Goal: Task Accomplishment & Management: Use online tool/utility

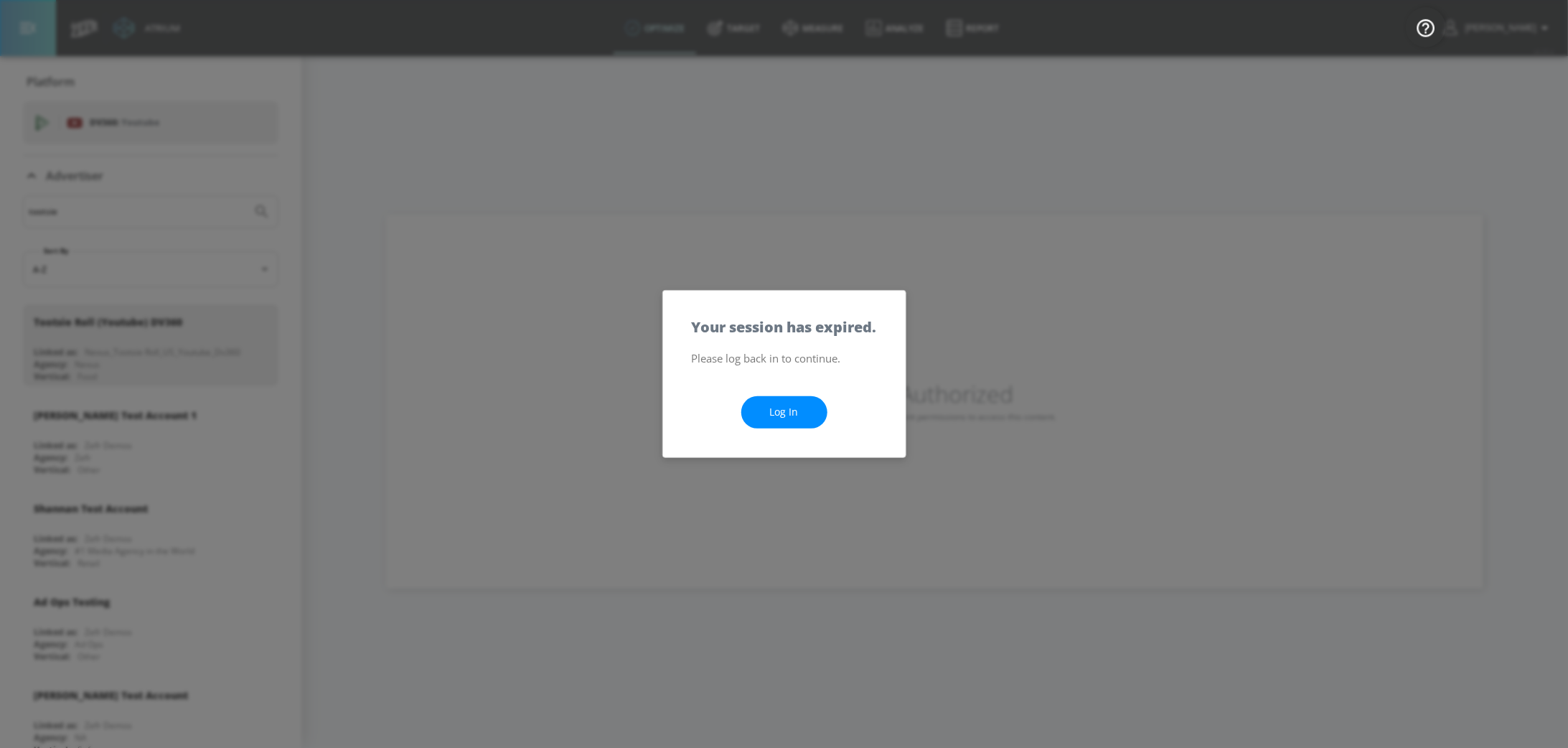
click at [798, 410] on link "Log In" at bounding box center [784, 412] width 87 height 32
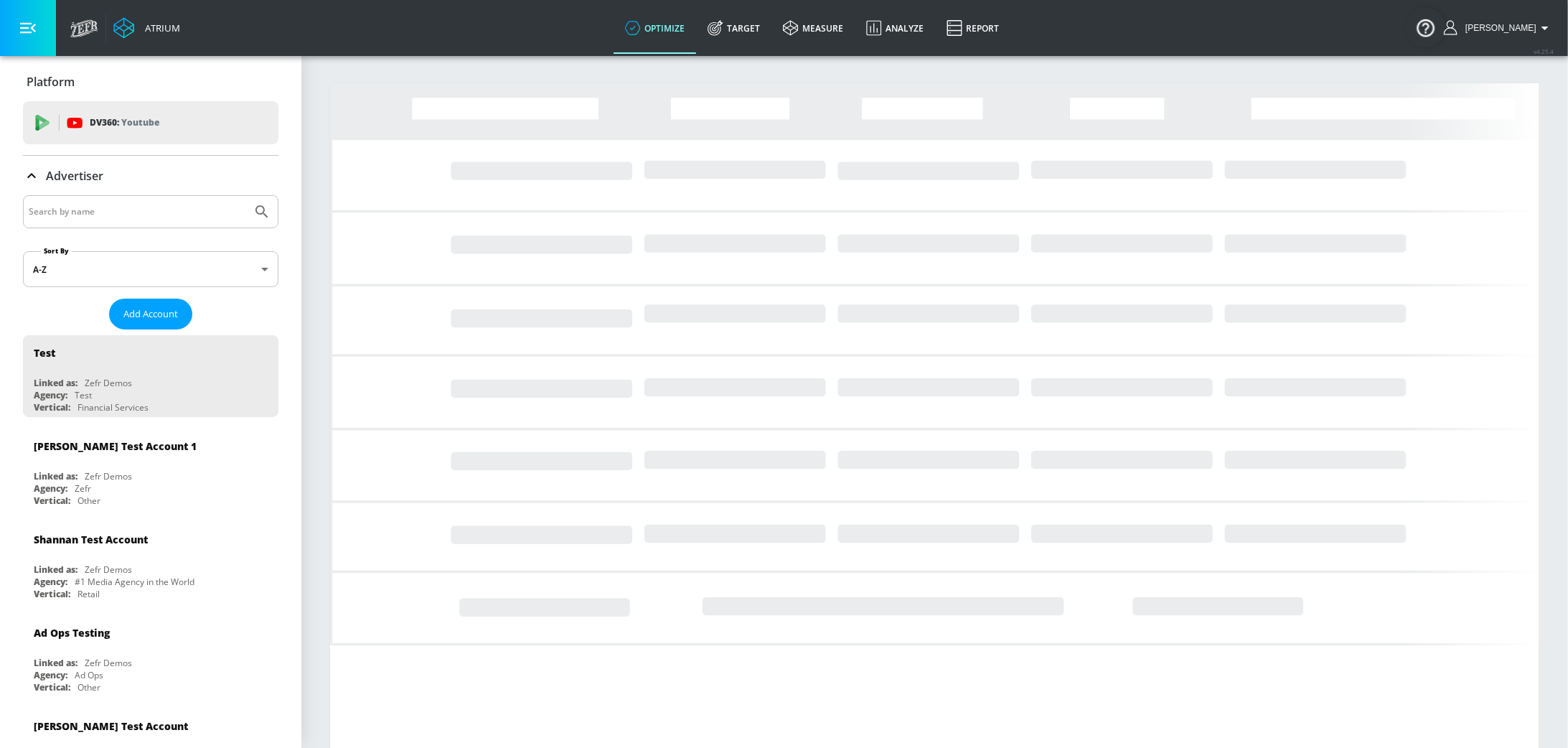
click at [121, 210] on input "Search by name" at bounding box center [137, 212] width 217 height 19
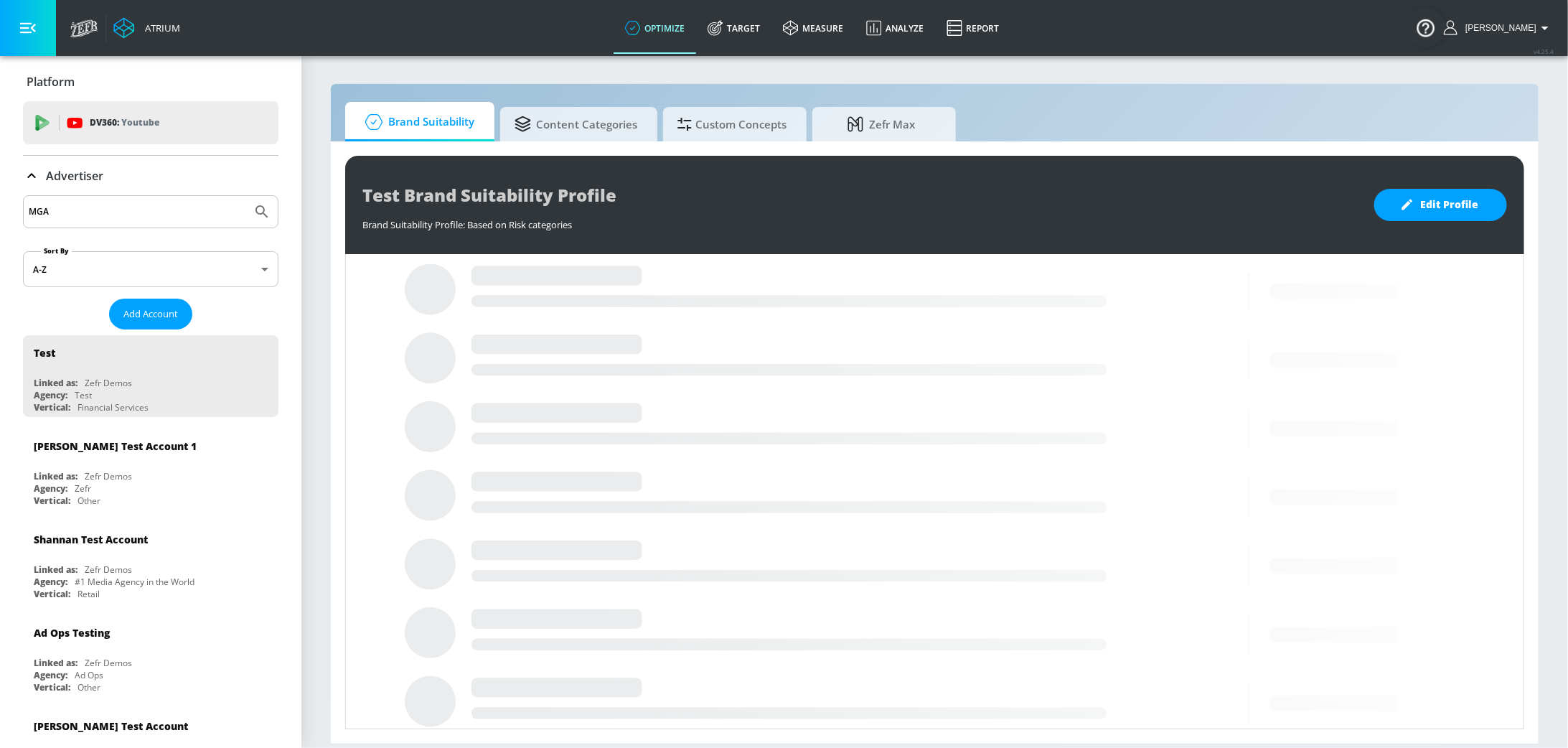
type input "MGA"
click at [246, 196] on button "Submit Search" at bounding box center [262, 212] width 32 height 32
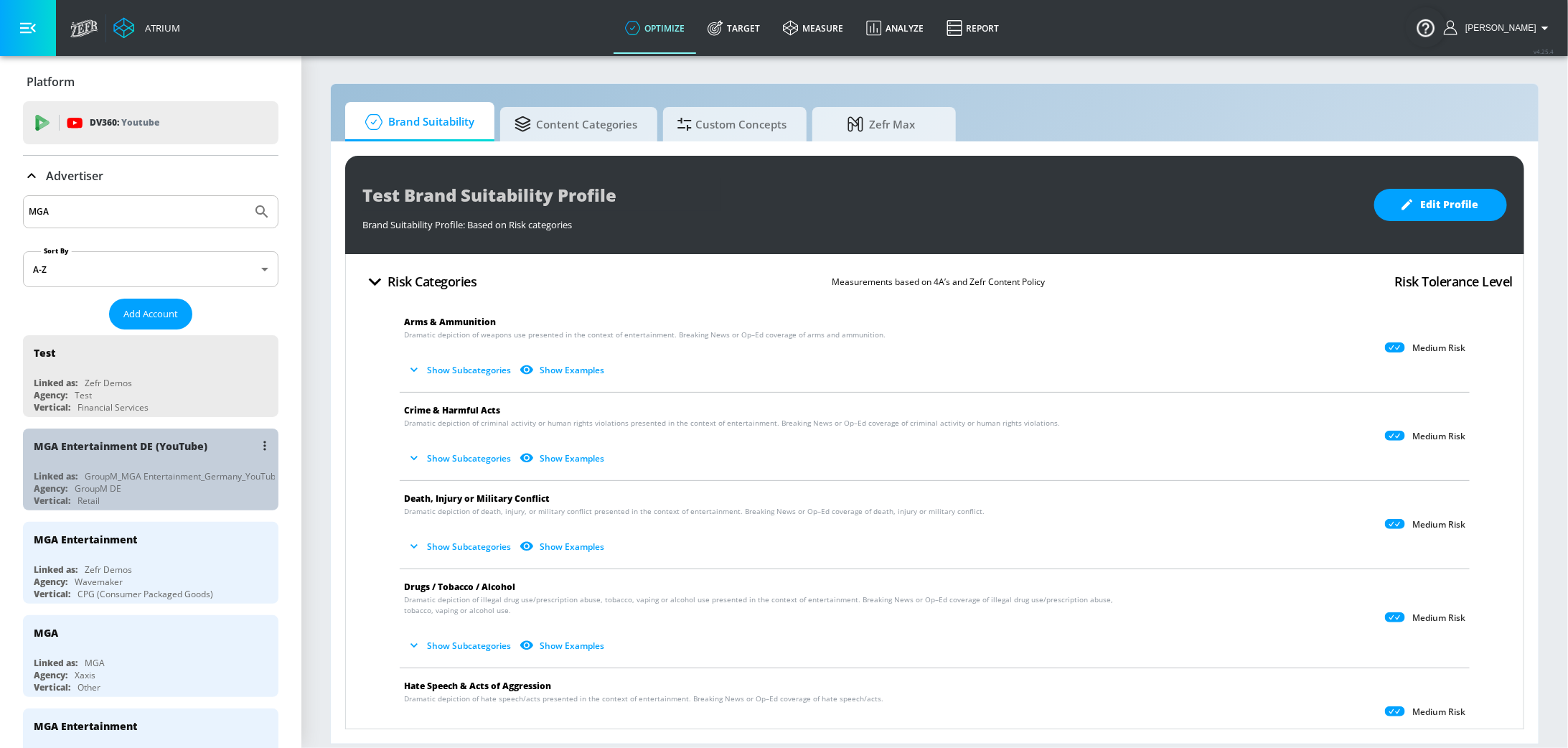
click at [86, 465] on div "MGA Entertainment DE (YouTube) Linked as: GroupM_MGA Entertainment_Germany_YouT…" at bounding box center [150, 469] width 256 height 82
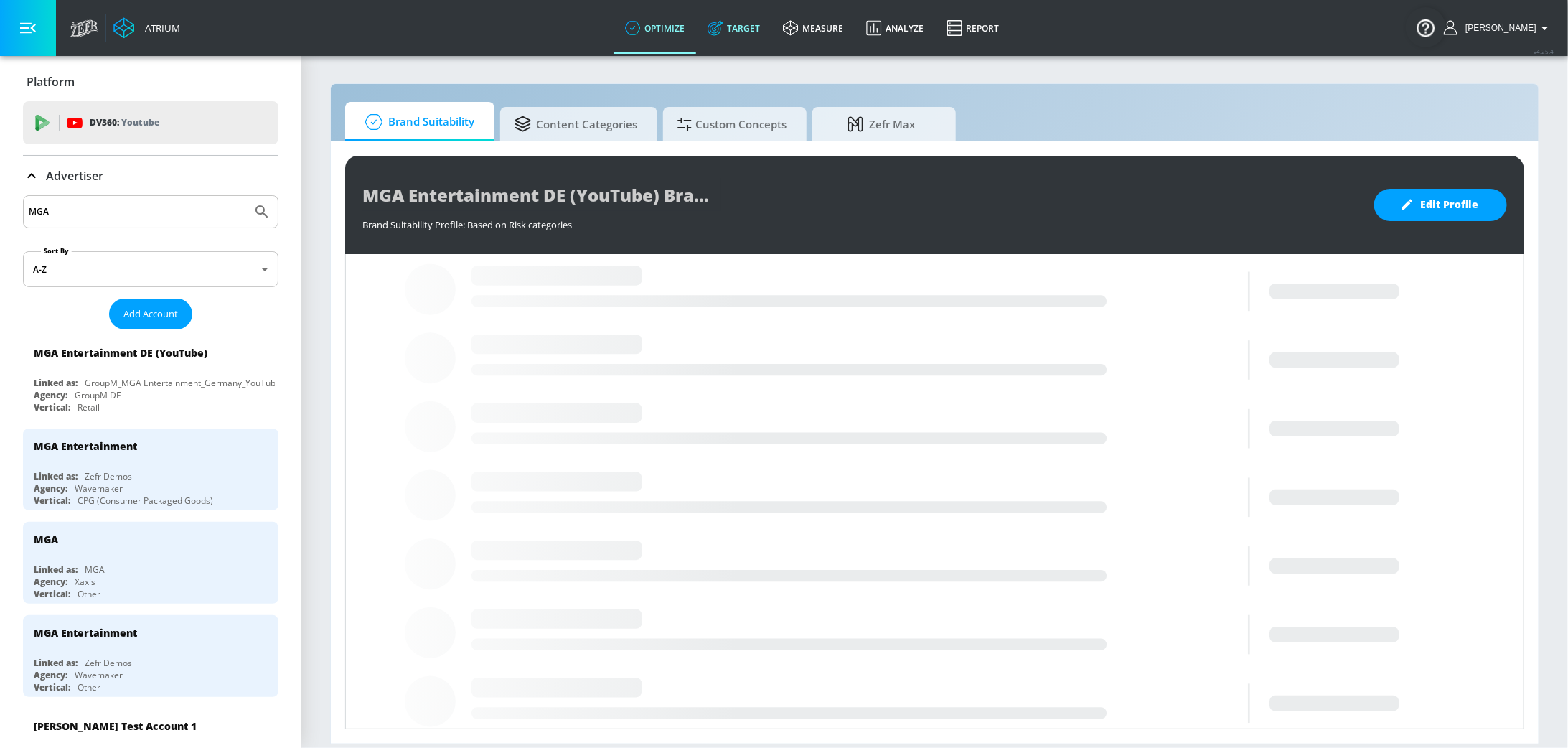
click at [752, 38] on link "Target" at bounding box center [734, 27] width 75 height 52
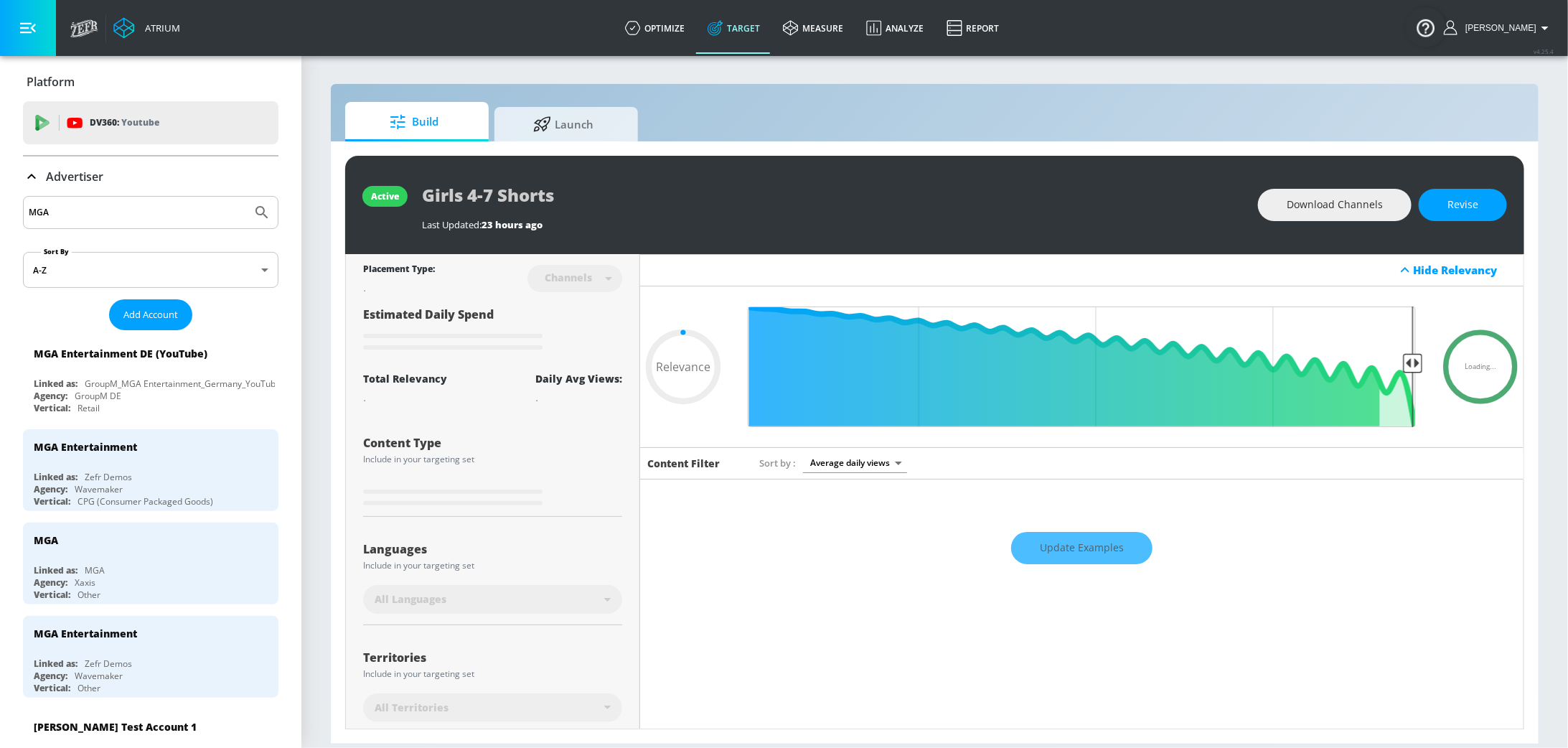
type input "0.5"
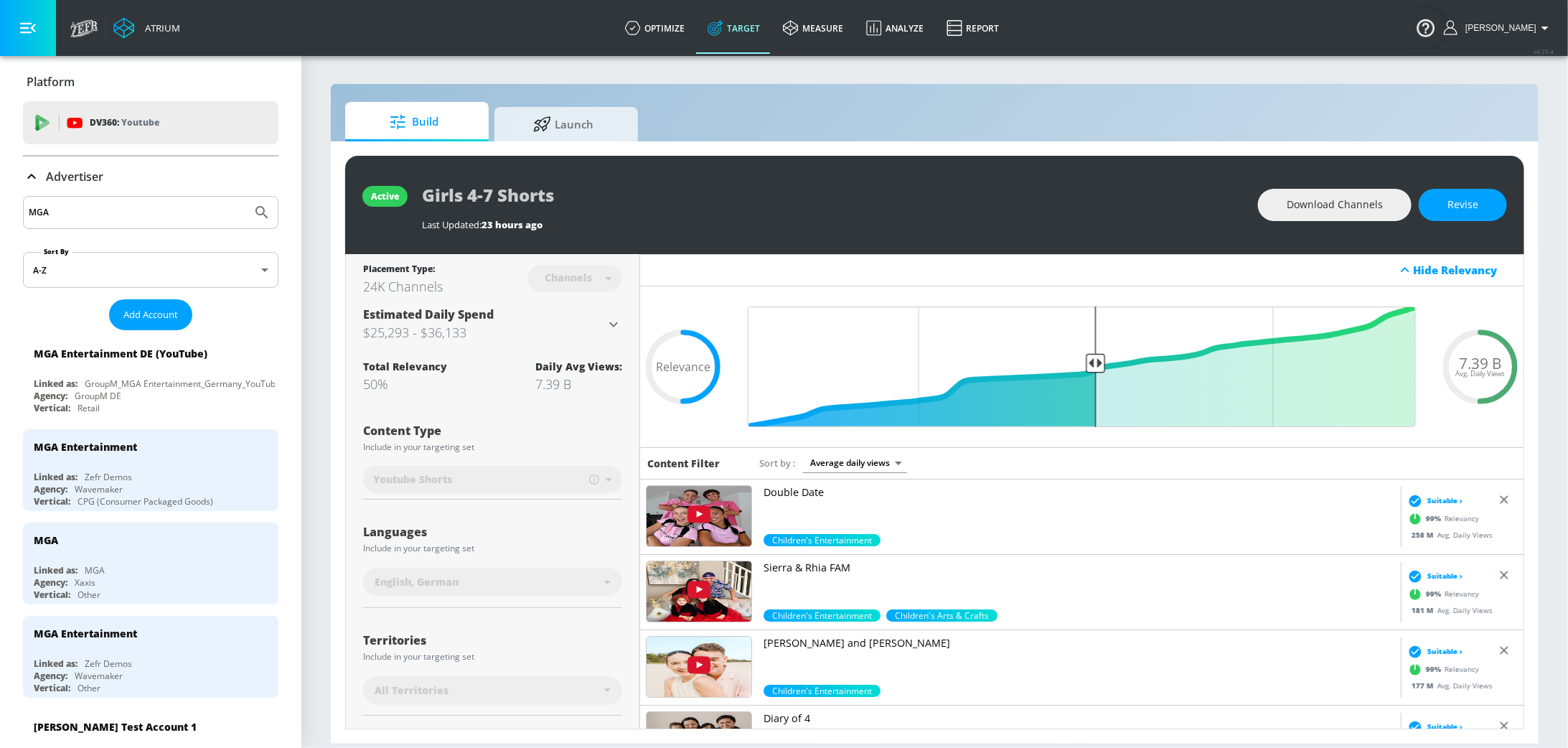
click at [721, 506] on img at bounding box center [698, 516] width 104 height 60
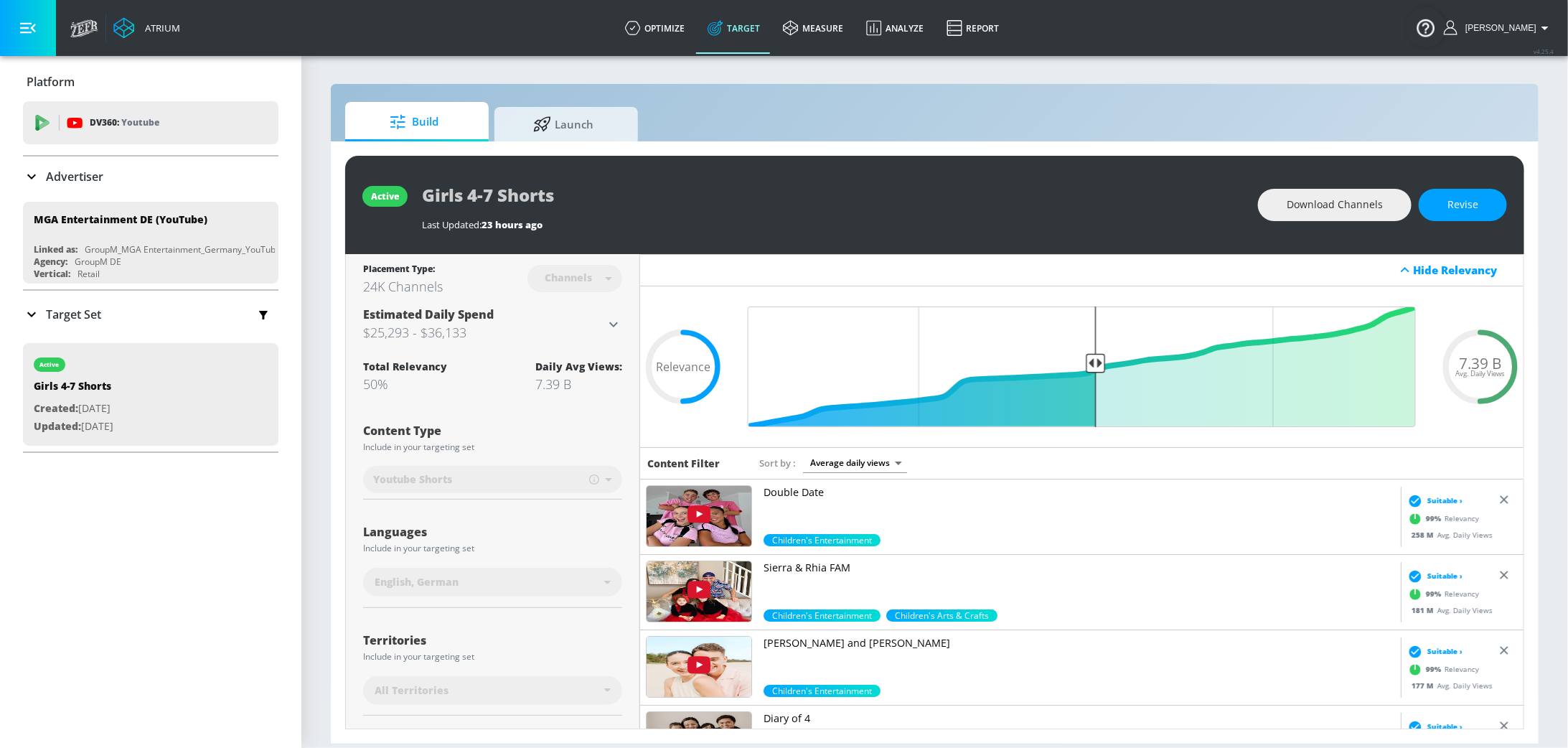
click at [580, 298] on div "Placement Type: 24K Channels Channels channels ​" at bounding box center [492, 278] width 259 height 47
click at [576, 283] on div "Channels" at bounding box center [568, 277] width 62 height 12
click at [1478, 201] on button "Revise" at bounding box center [1463, 205] width 88 height 32
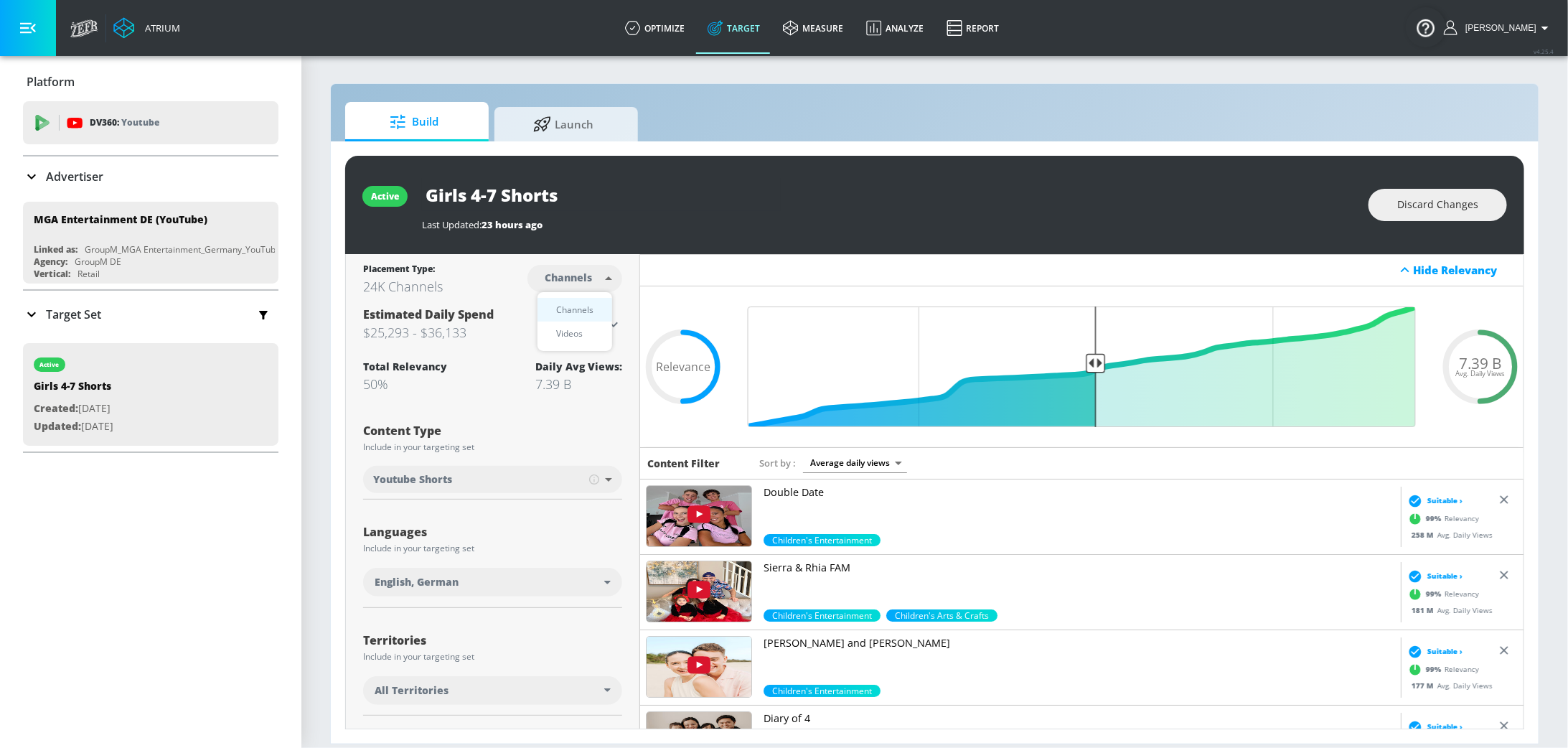
click at [593, 271] on body "Atrium optimize Target measure Analyze Report optimize Target measure Analyze R…" at bounding box center [784, 374] width 1568 height 748
click at [577, 326] on div "Videos" at bounding box center [568, 333] width 40 height 15
type input "videos"
type input "standard"
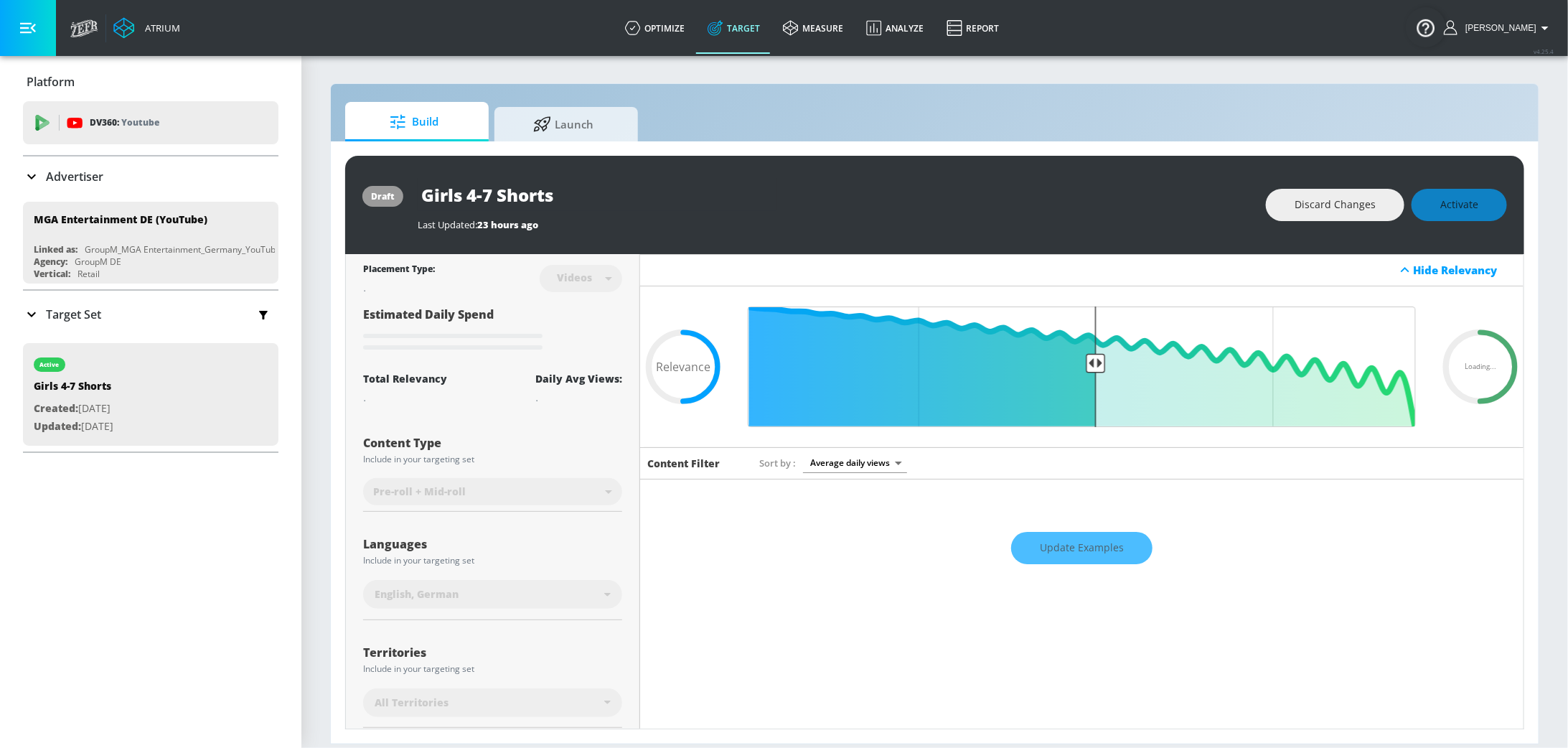
click at [1102, 558] on div "Update Examples" at bounding box center [1081, 548] width 883 height 50
click at [1091, 546] on div "Update Examples" at bounding box center [1081, 548] width 883 height 50
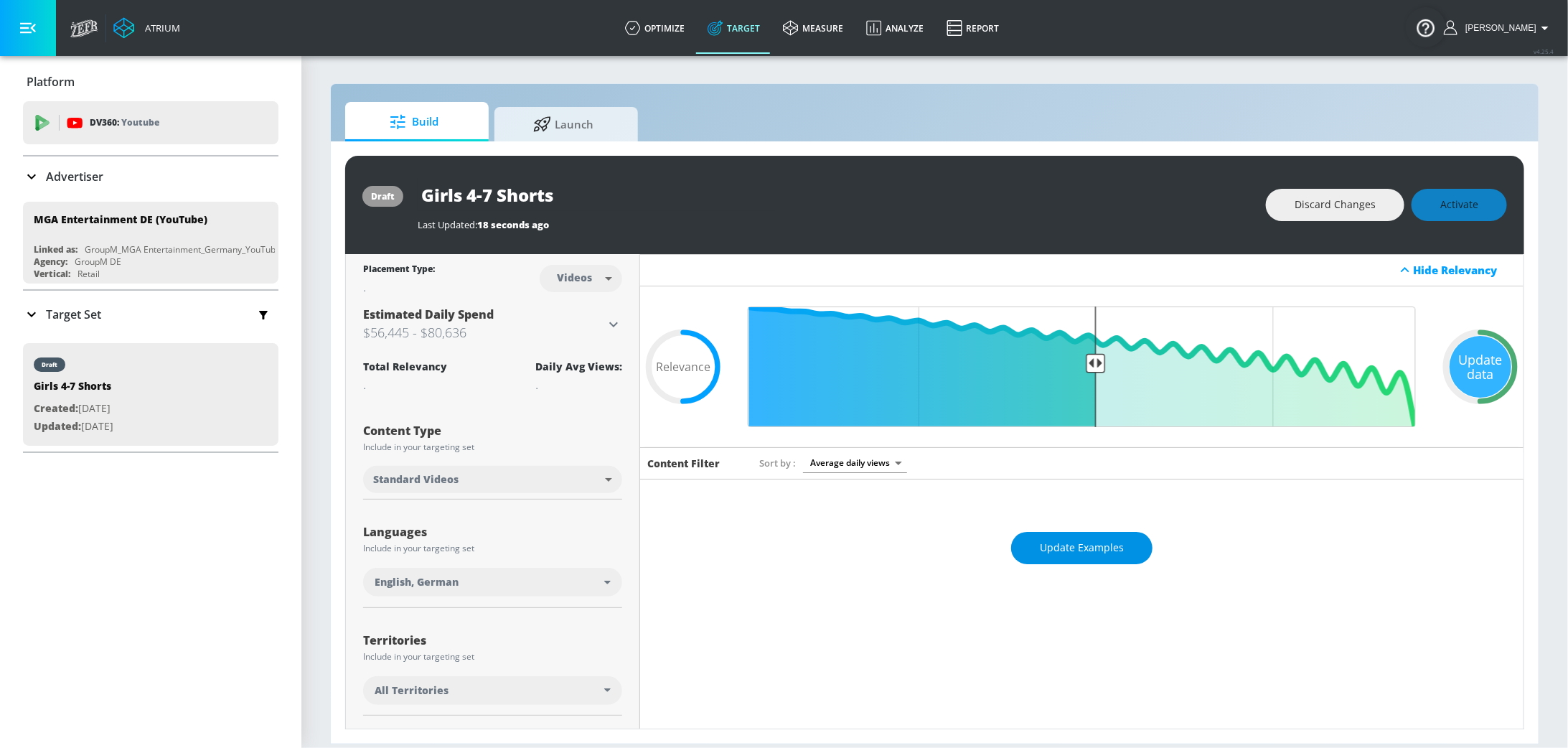
click at [1078, 543] on span "Update Examples" at bounding box center [1081, 548] width 84 height 18
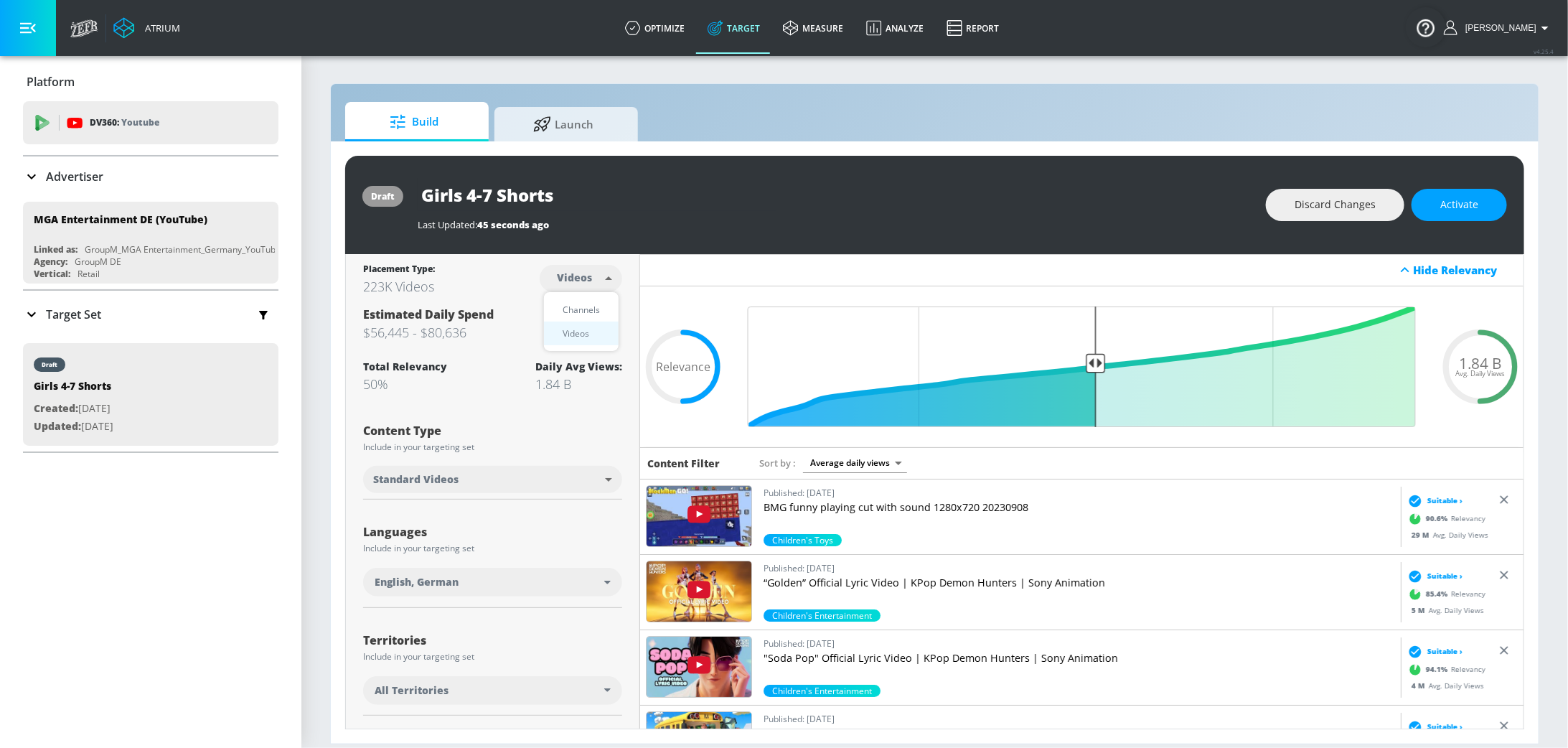
click at [597, 277] on body "Atrium optimize Target measure Analyze Report optimize Target measure Analyze R…" at bounding box center [784, 374] width 1568 height 748
click at [593, 304] on div "Channels" at bounding box center [580, 310] width 52 height 15
type input "channels"
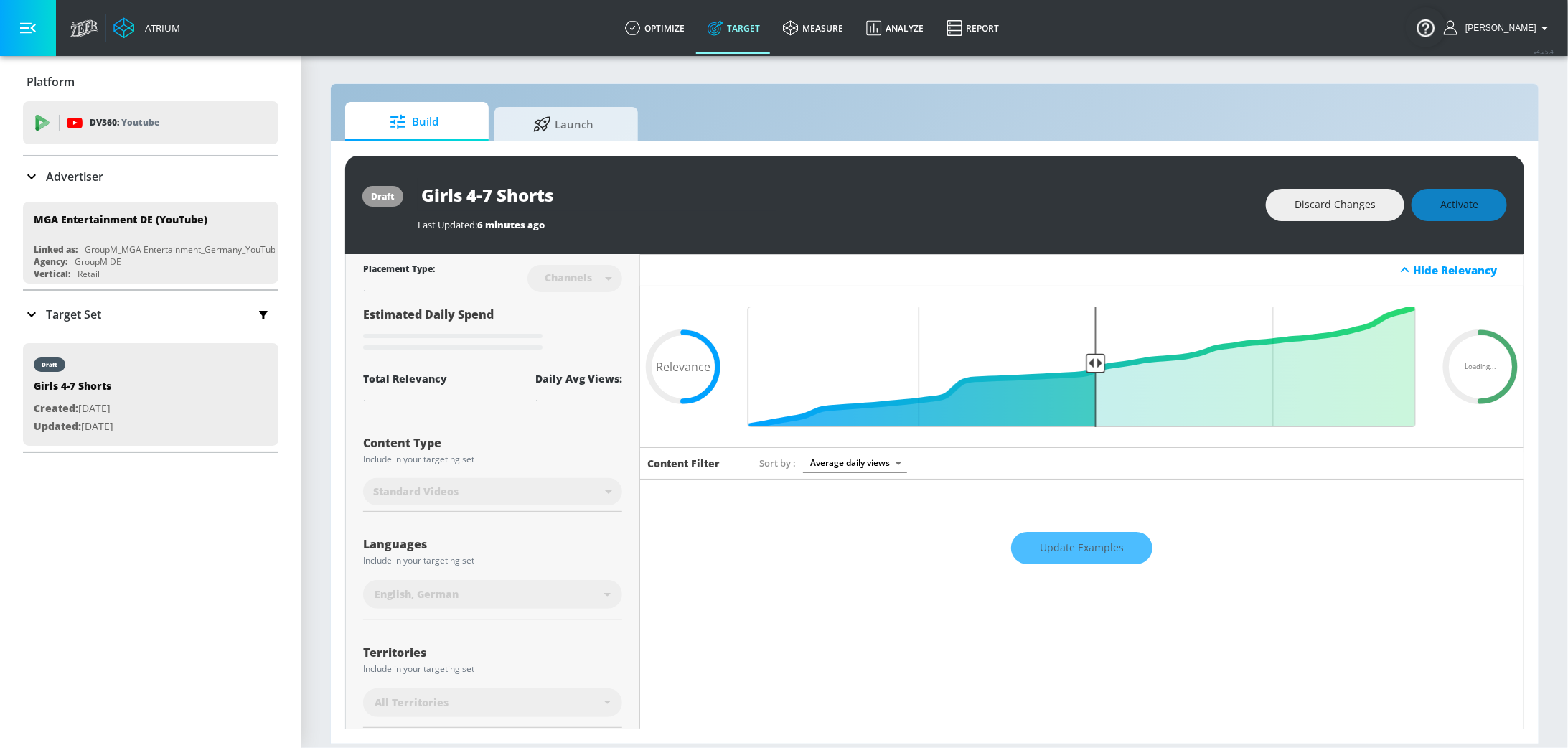
click at [1050, 540] on div "Update Examples" at bounding box center [1081, 548] width 883 height 50
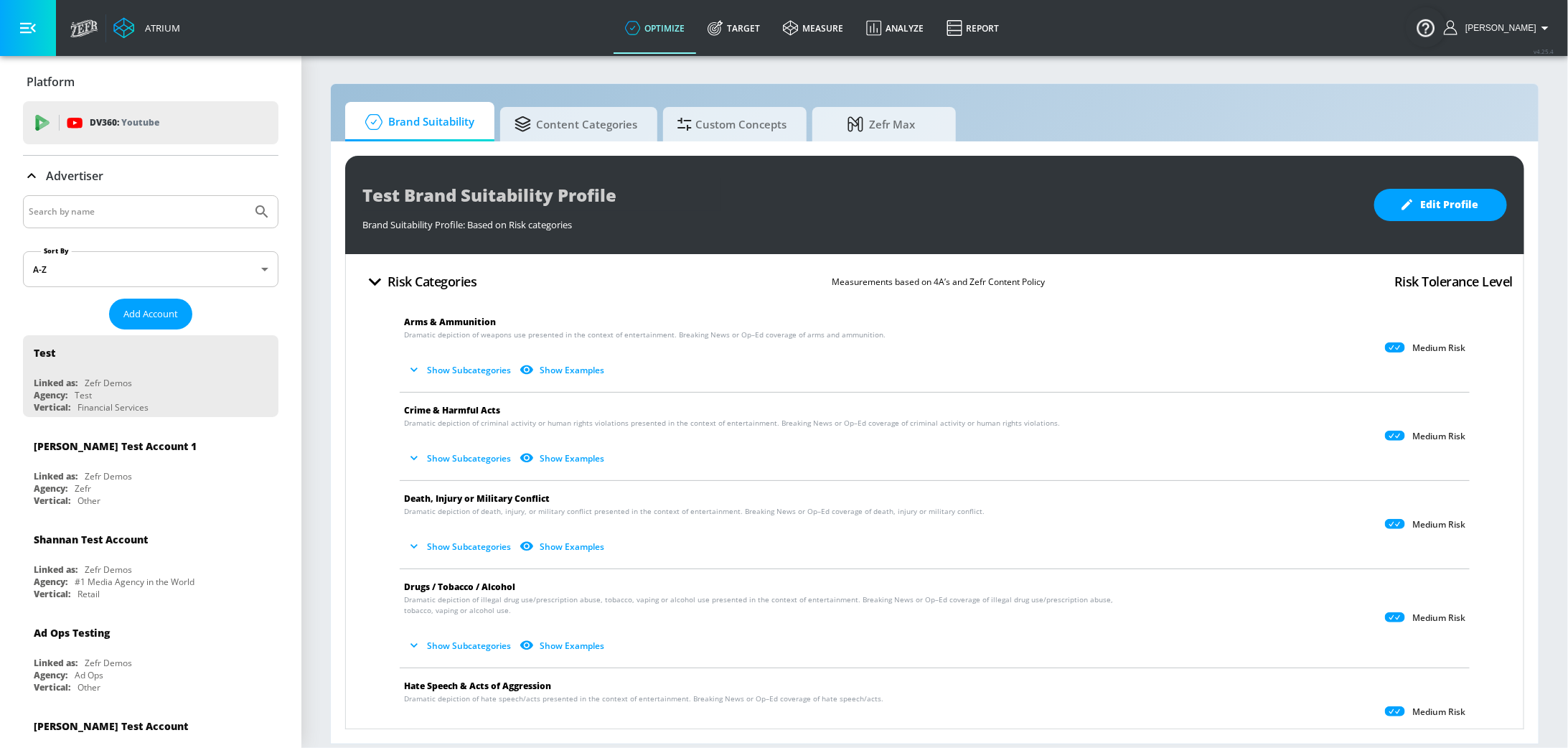
click at [135, 208] on input "Search by name" at bounding box center [137, 212] width 217 height 19
type input "MGA"
click at [246, 196] on button "Submit Search" at bounding box center [262, 212] width 32 height 32
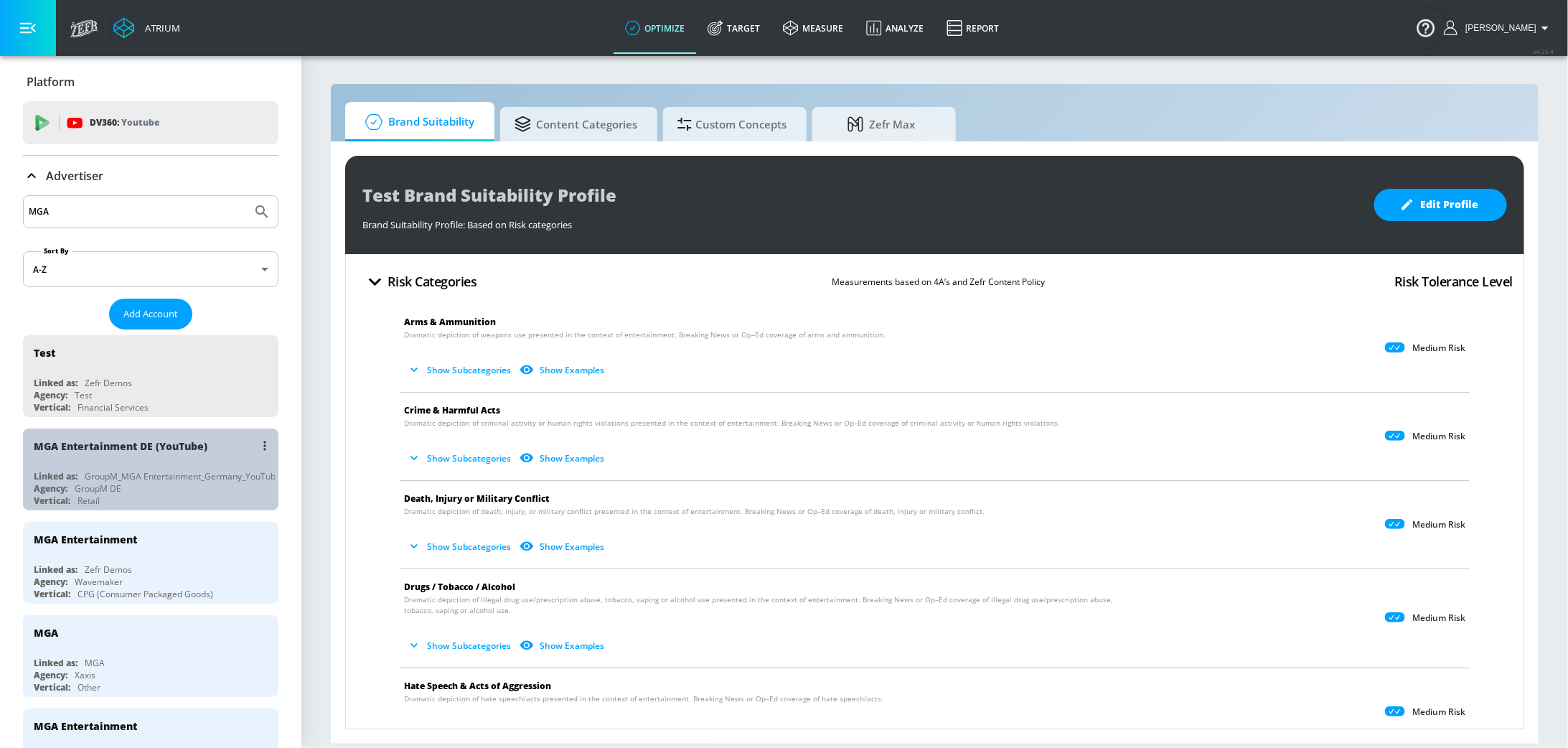
click at [71, 468] on div "MGA Entertainment DE (YouTube) Linked as: GroupM_MGA Entertainment_Germany_YouT…" at bounding box center [150, 469] width 256 height 82
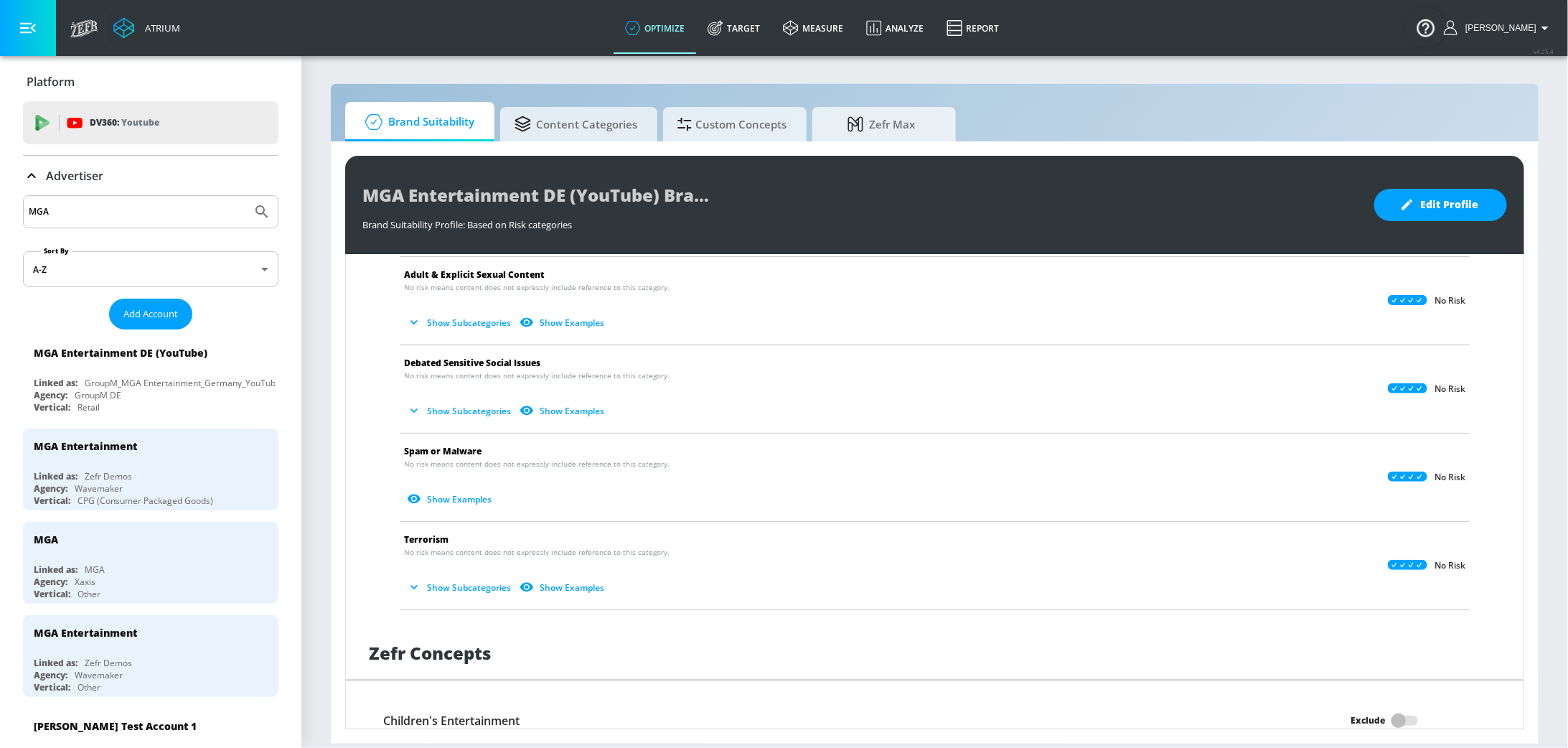
scroll to position [1021, 0]
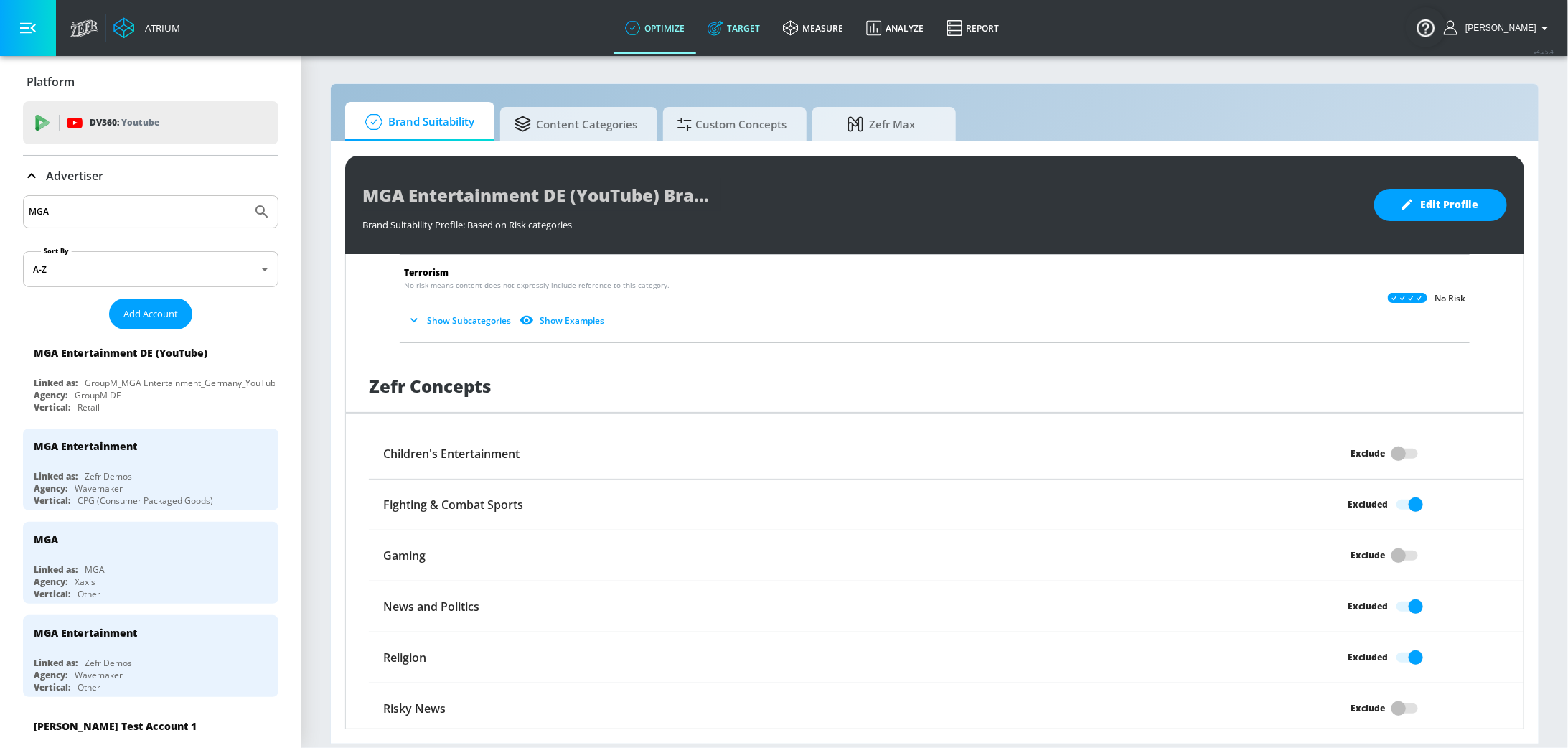
click at [768, 20] on link "Target" at bounding box center [734, 27] width 75 height 52
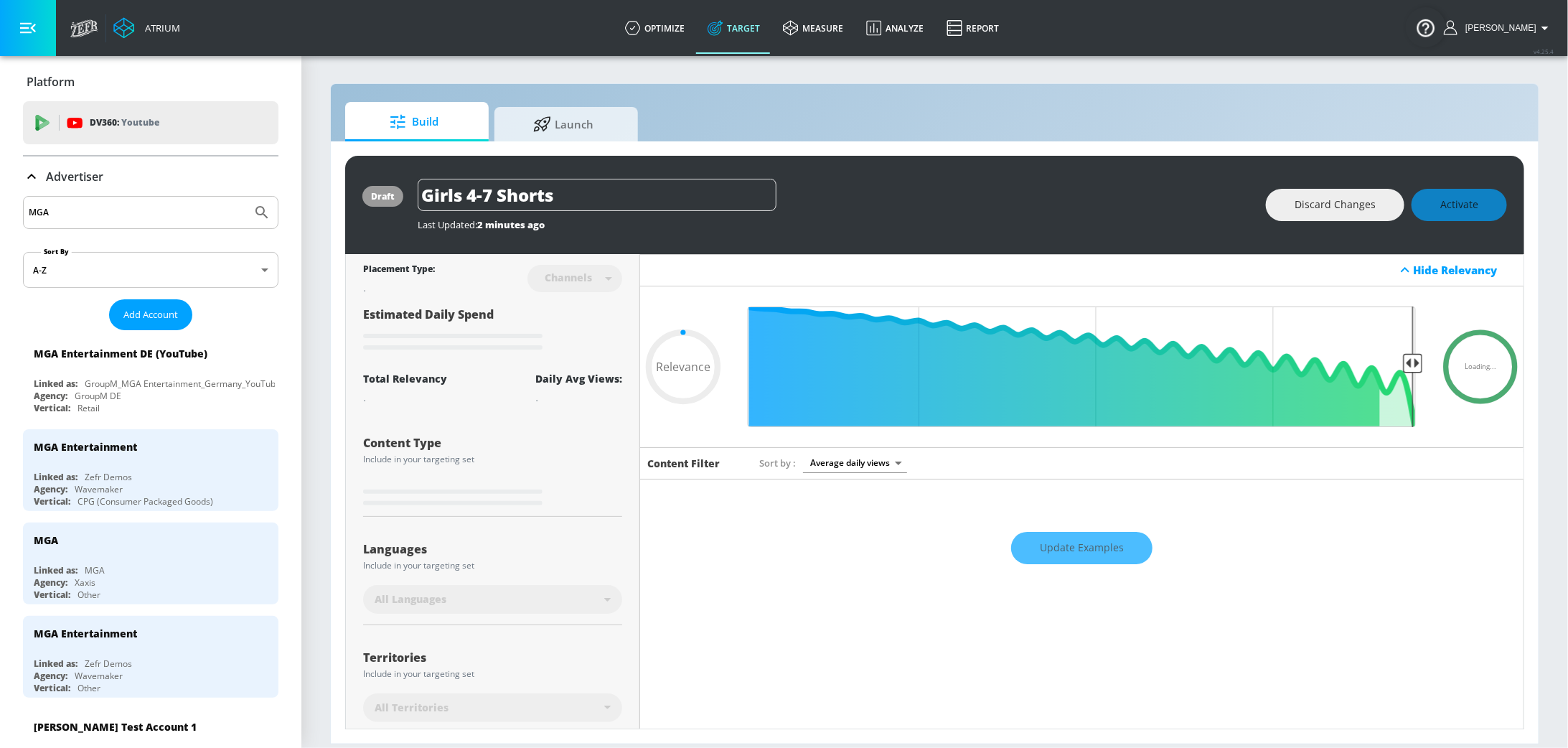
scroll to position [164, 0]
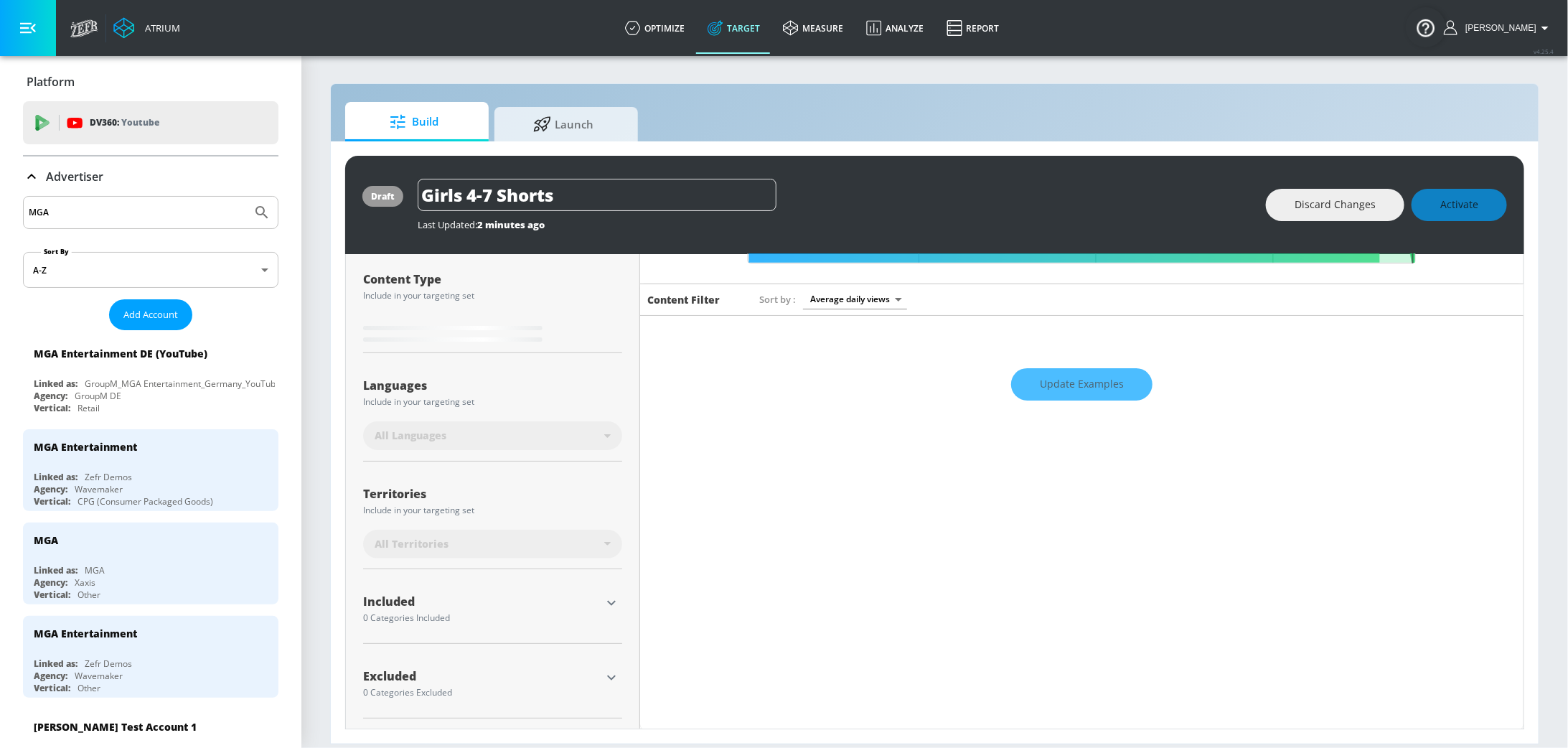
click at [1081, 382] on div "Update Examples" at bounding box center [1081, 384] width 883 height 50
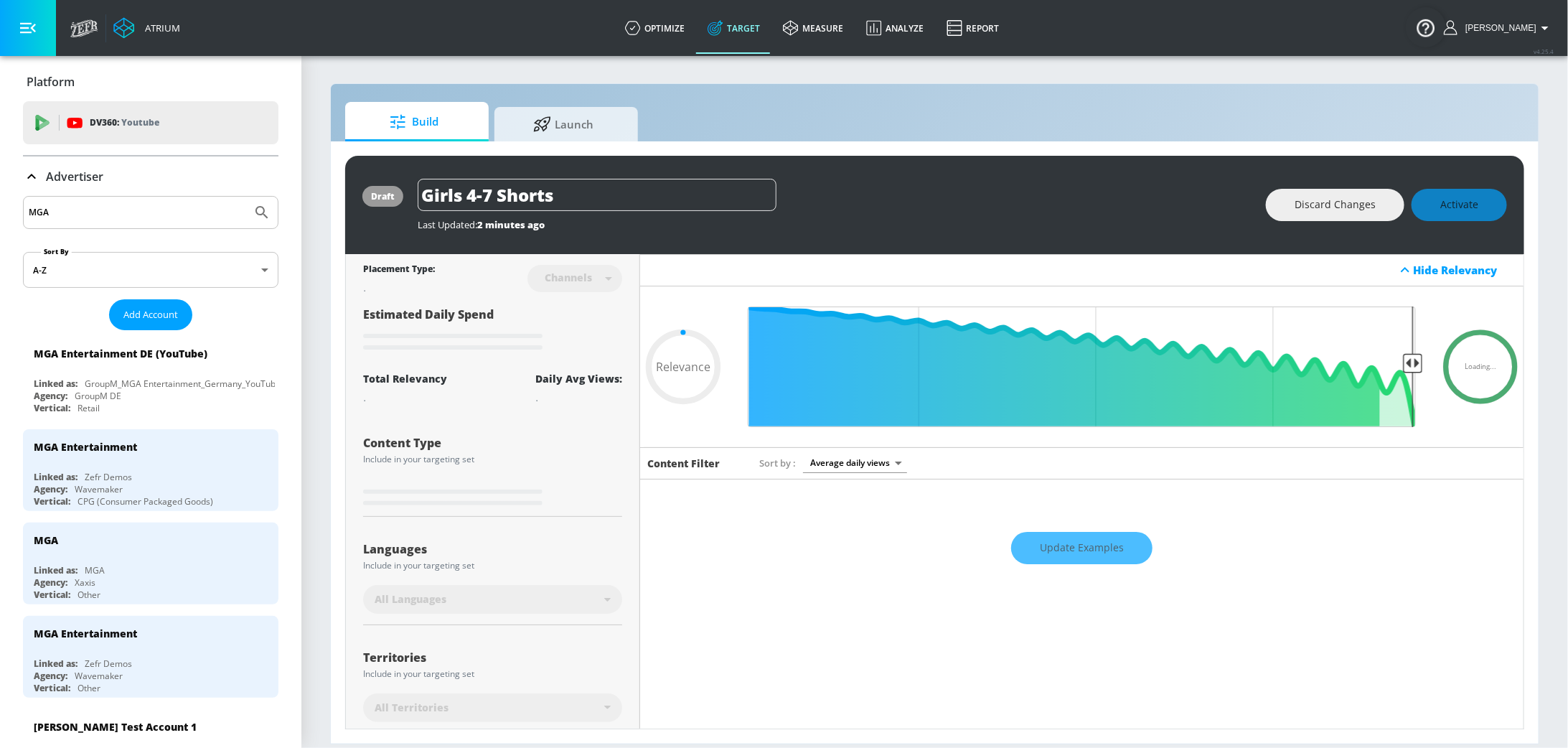
click at [35, 171] on icon at bounding box center [31, 176] width 17 height 17
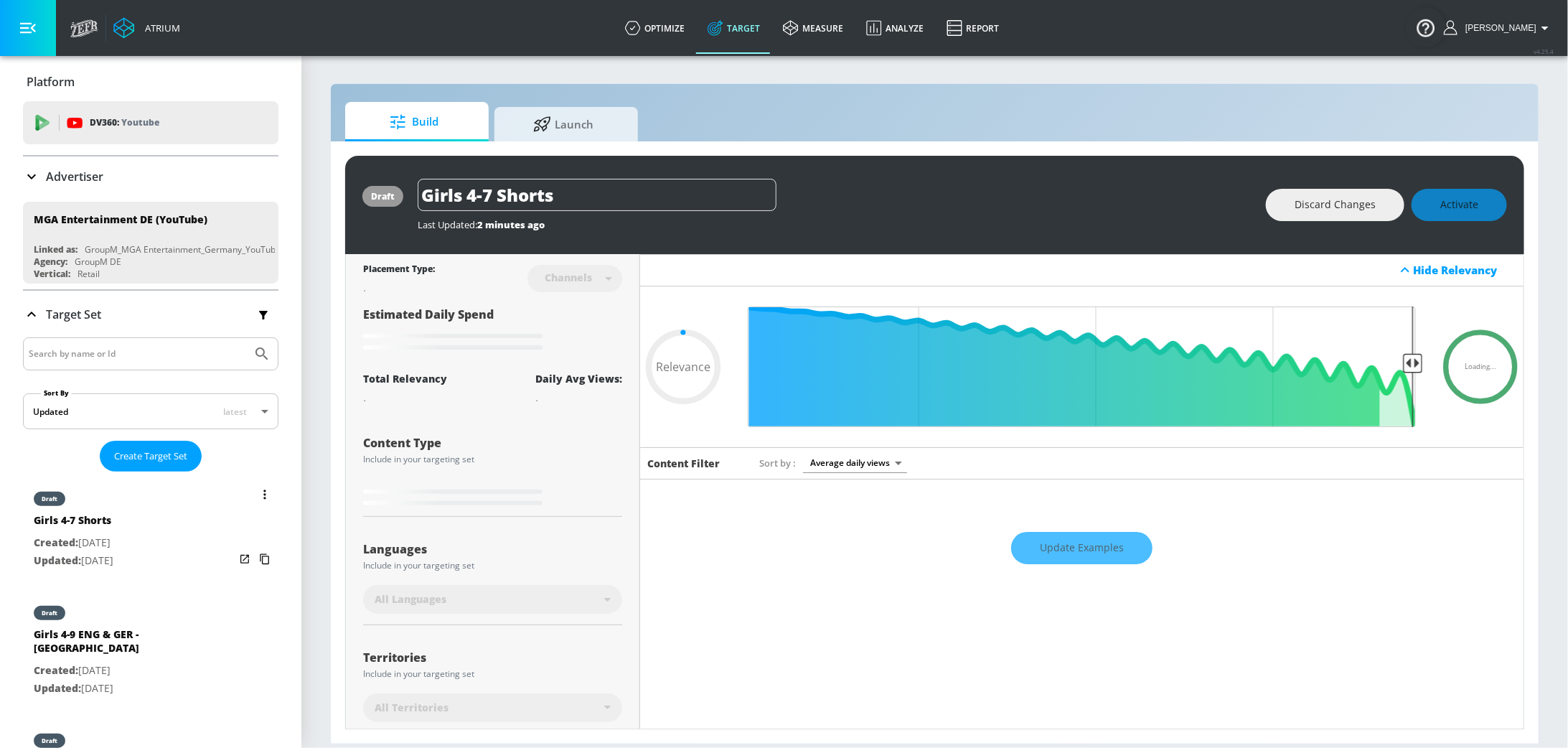
click at [107, 543] on p "Created: [DATE]" at bounding box center [73, 542] width 80 height 18
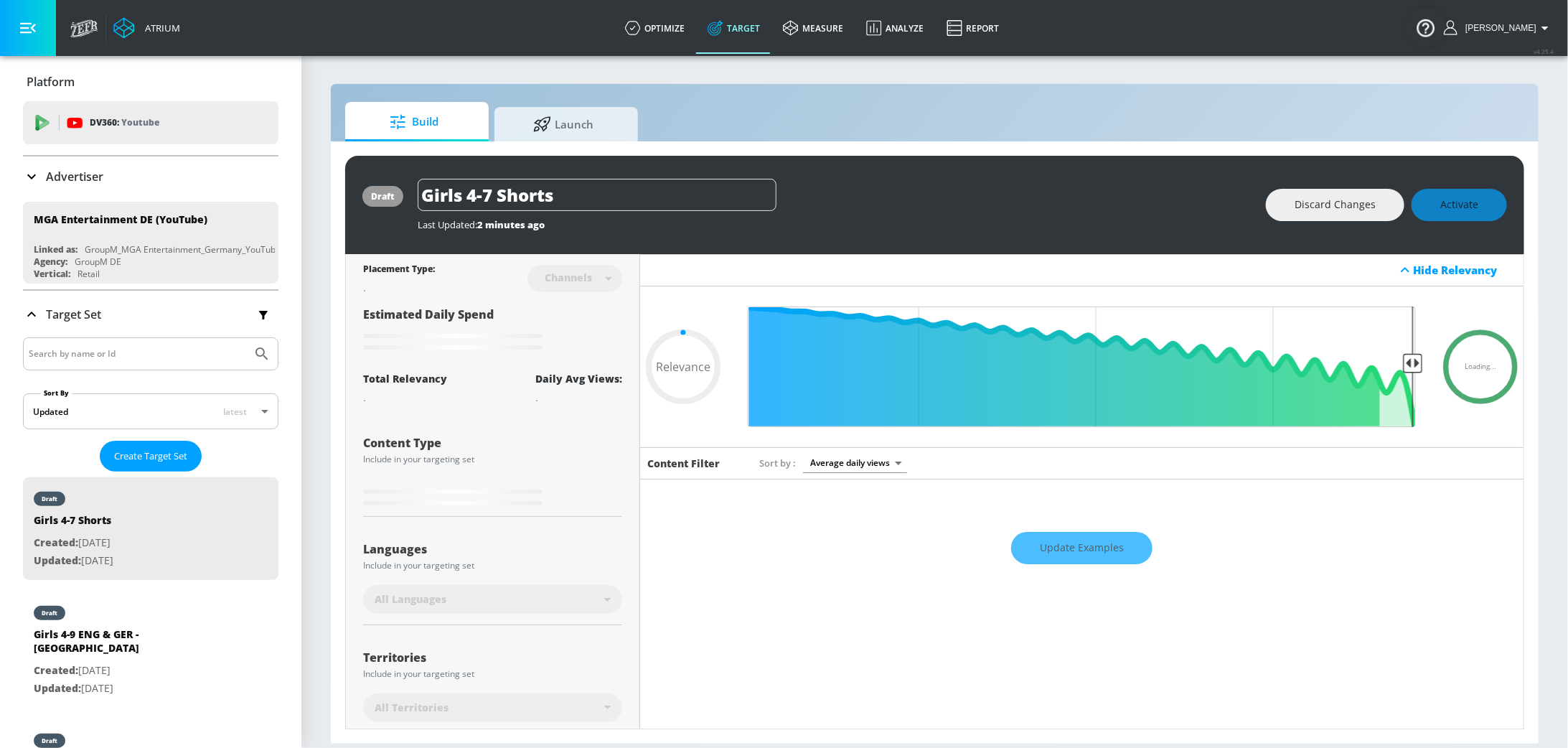
click at [1092, 545] on div "Update Examples" at bounding box center [1081, 548] width 883 height 50
type input "0.5"
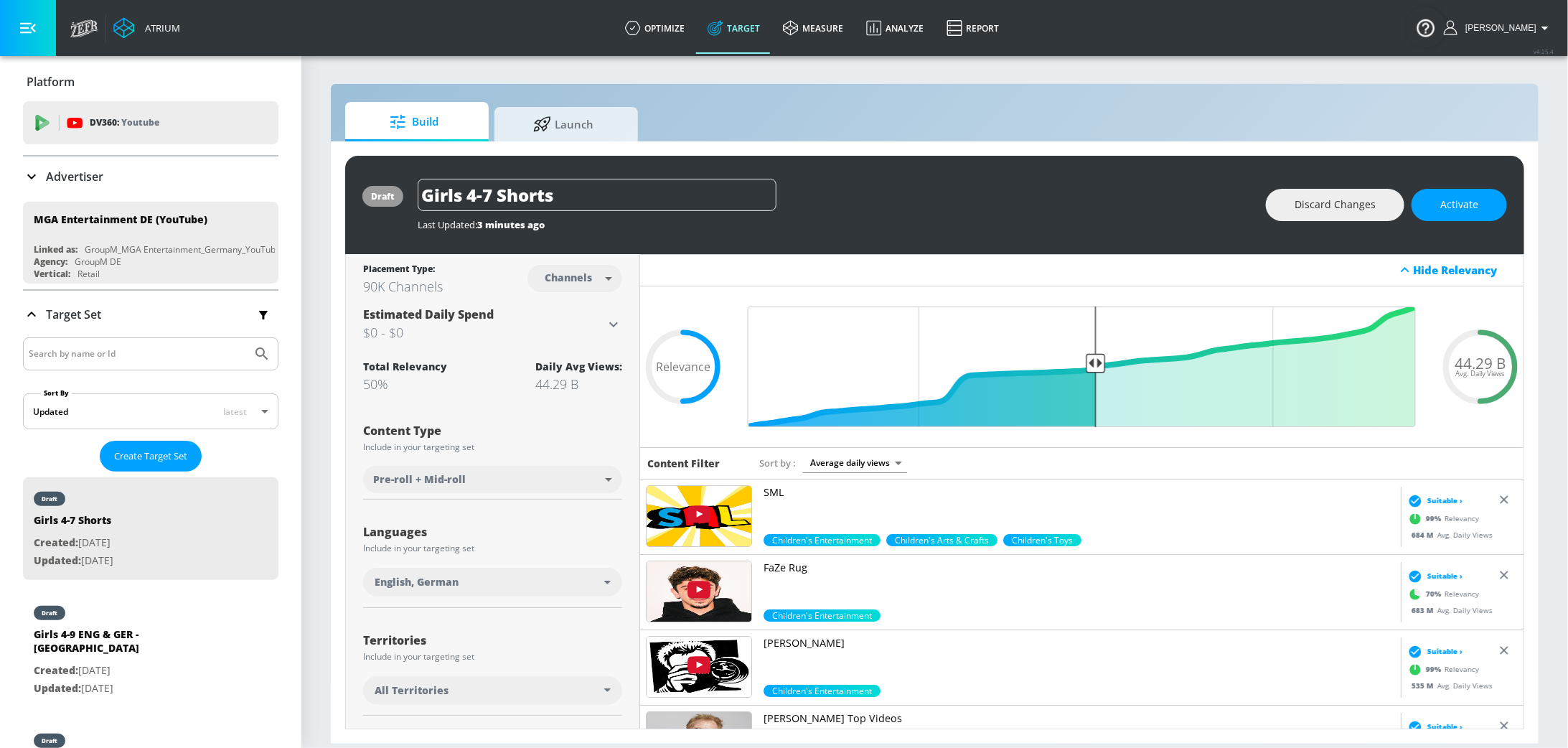
scroll to position [147, 0]
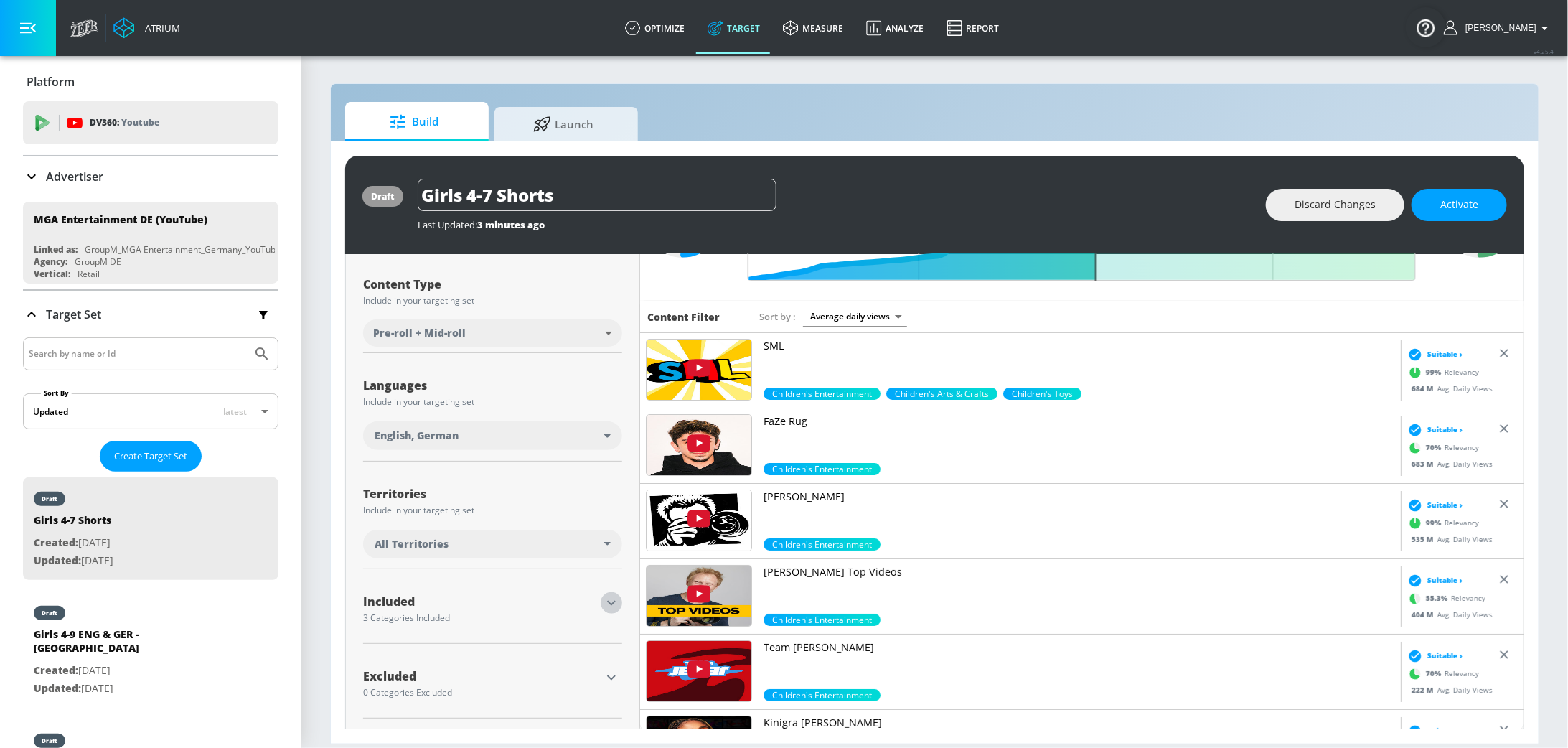
click at [615, 601] on icon "button" at bounding box center [611, 603] width 17 height 17
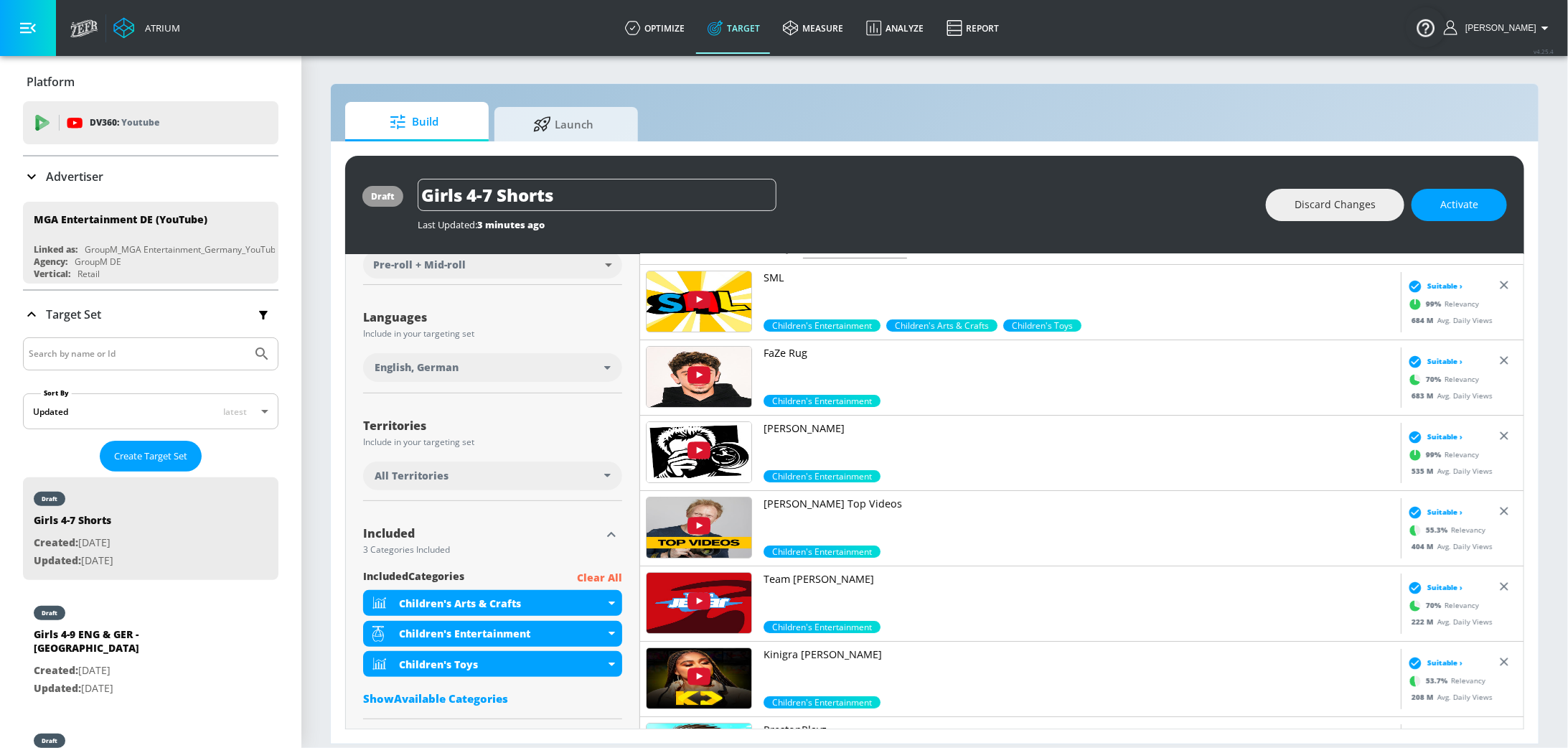
scroll to position [0, 0]
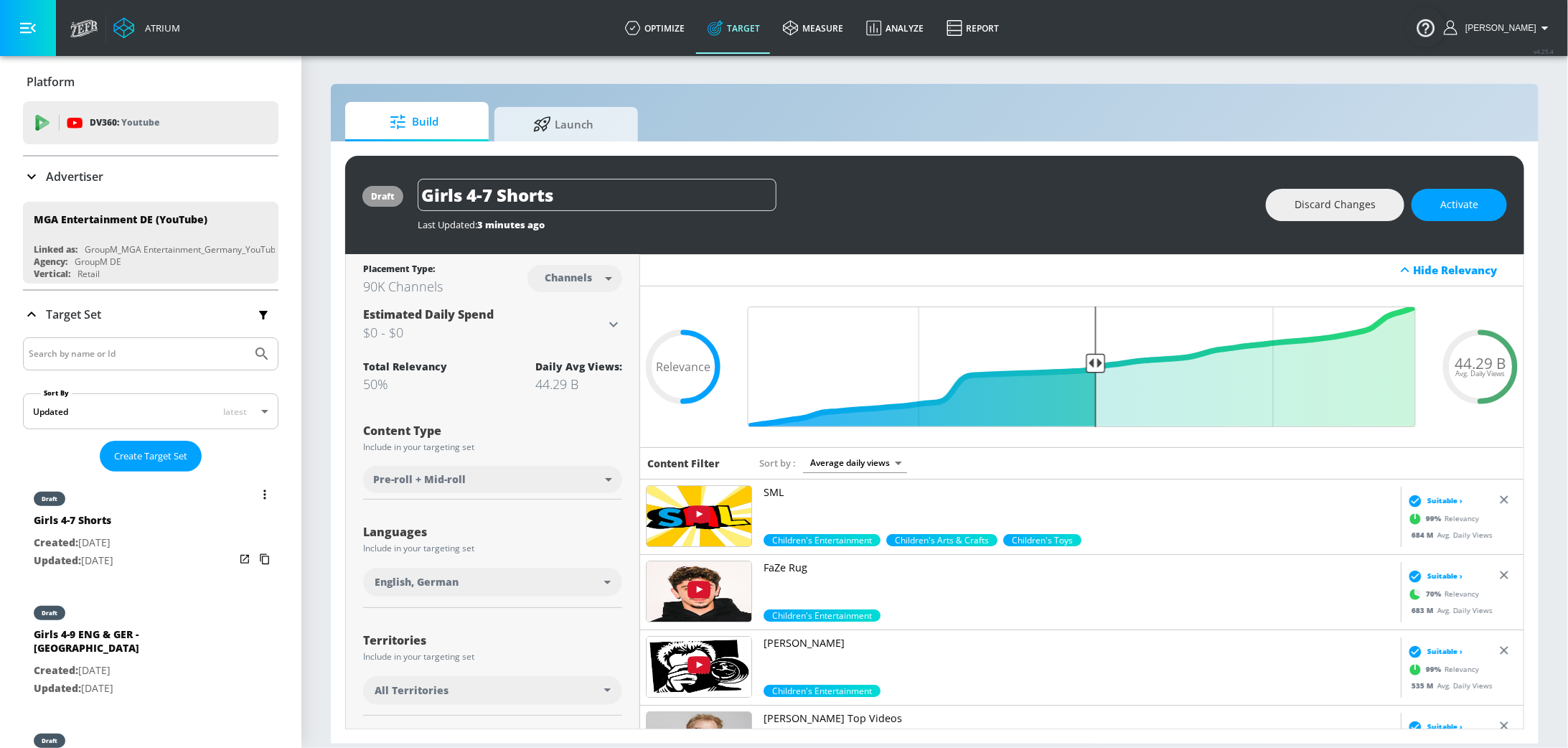
click at [148, 551] on div "draft Girls 4-7 Shorts Created: [DATE] Updated: [DATE]" at bounding box center [150, 528] width 256 height 103
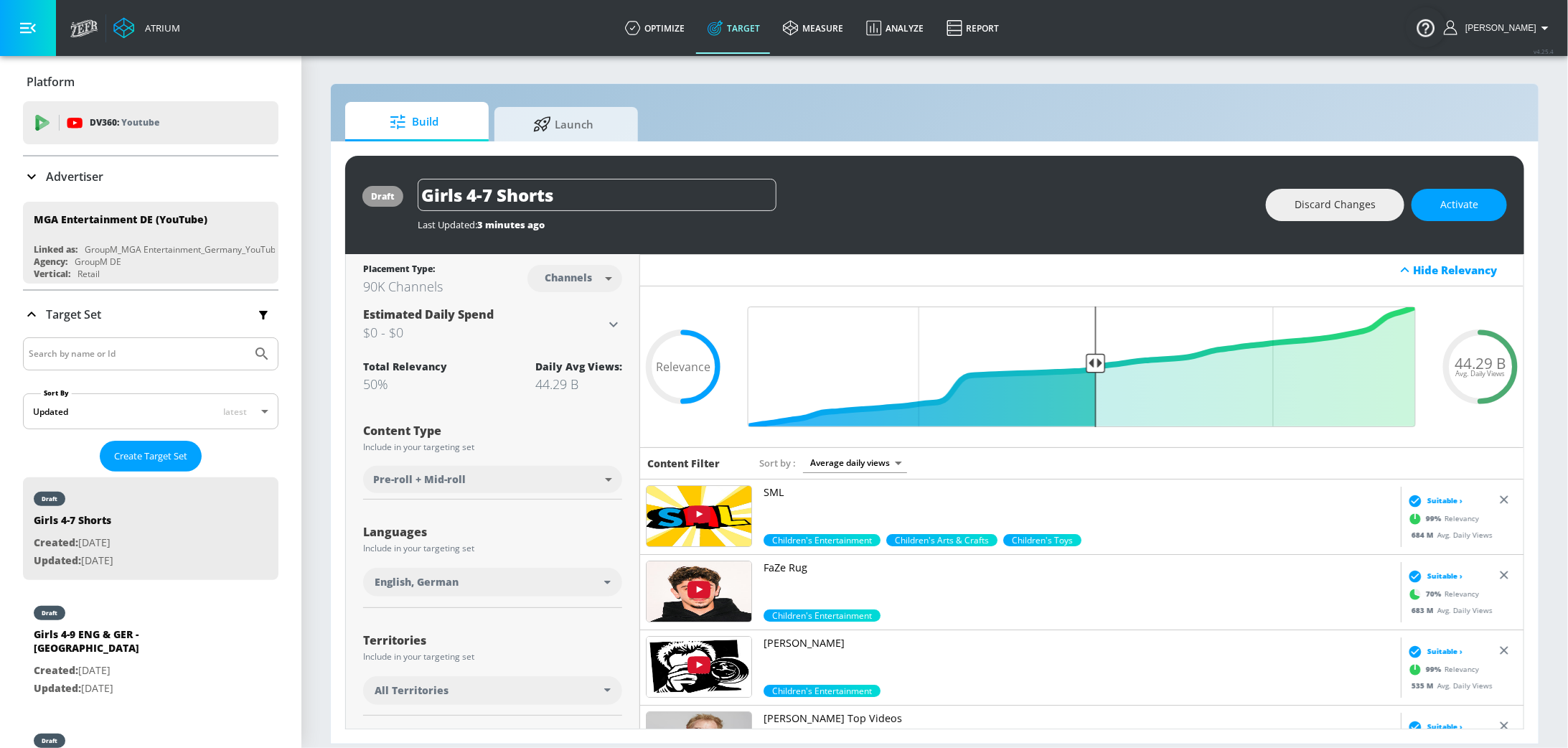
click at [606, 483] on body "Atrium optimize Target measure Analyze Report optimize Target measure Analyze R…" at bounding box center [784, 374] width 1568 height 748
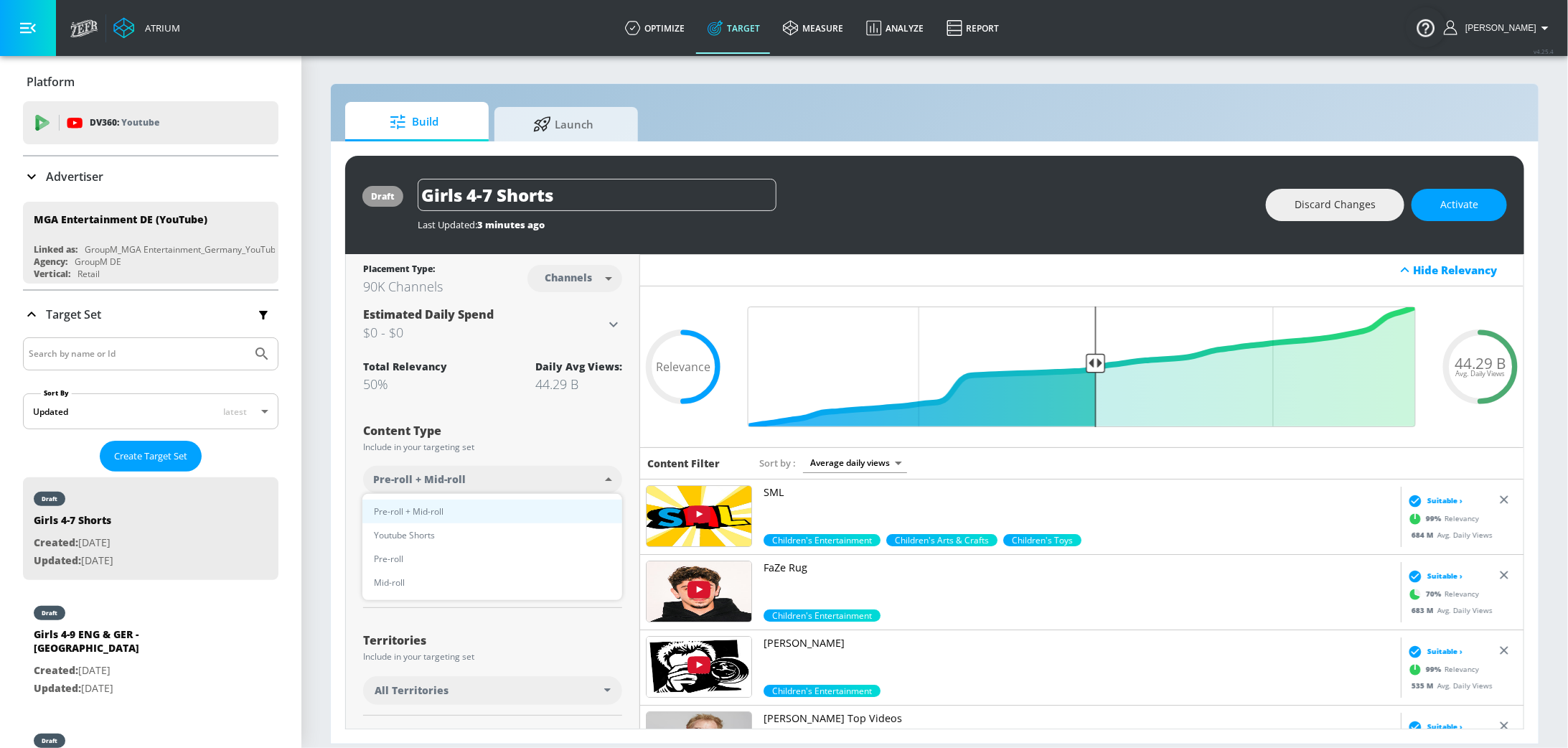
click at [458, 529] on li "Youtube Shorts" at bounding box center [492, 534] width 260 height 24
type input "short_video"
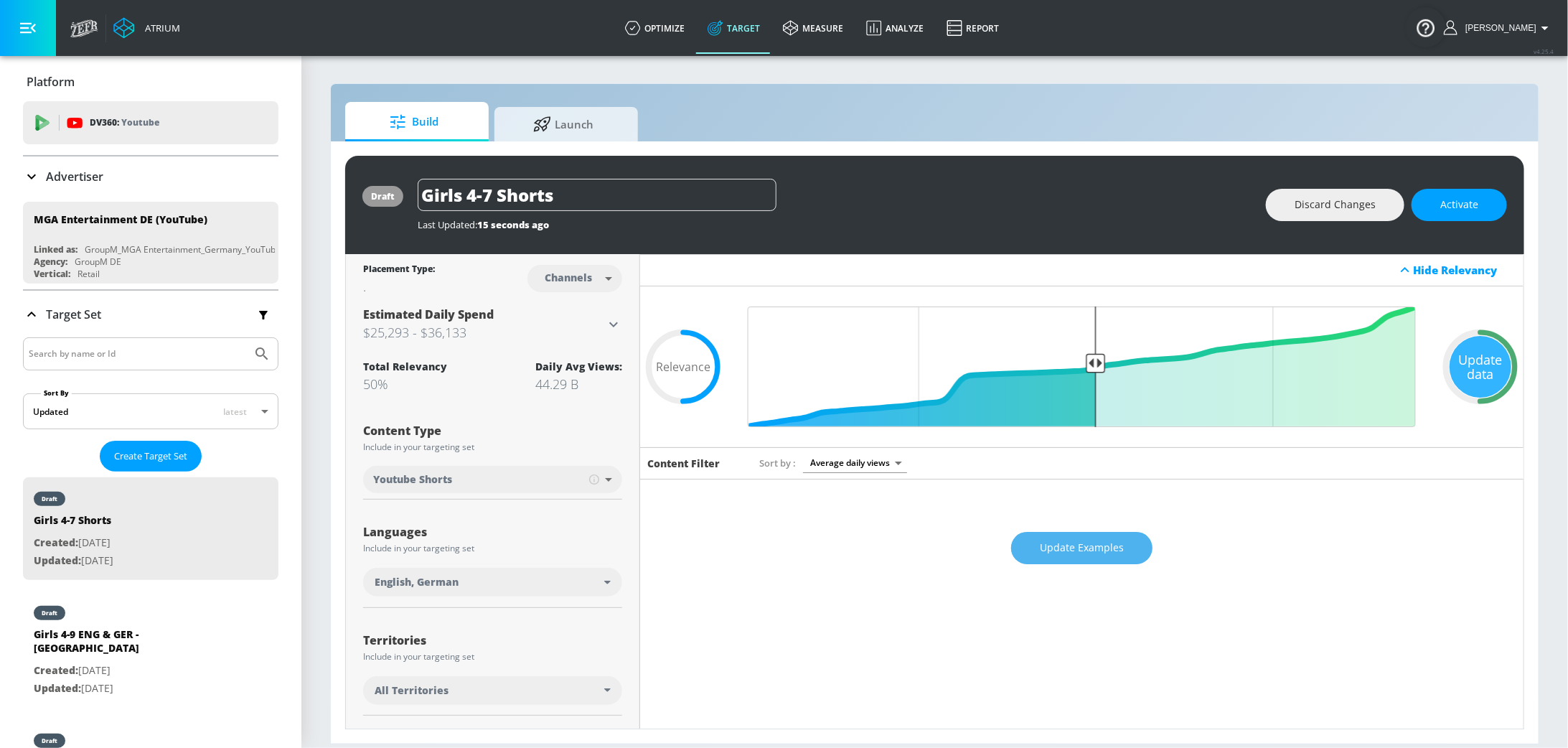
click at [1065, 557] on button "Update Examples" at bounding box center [1082, 548] width 141 height 32
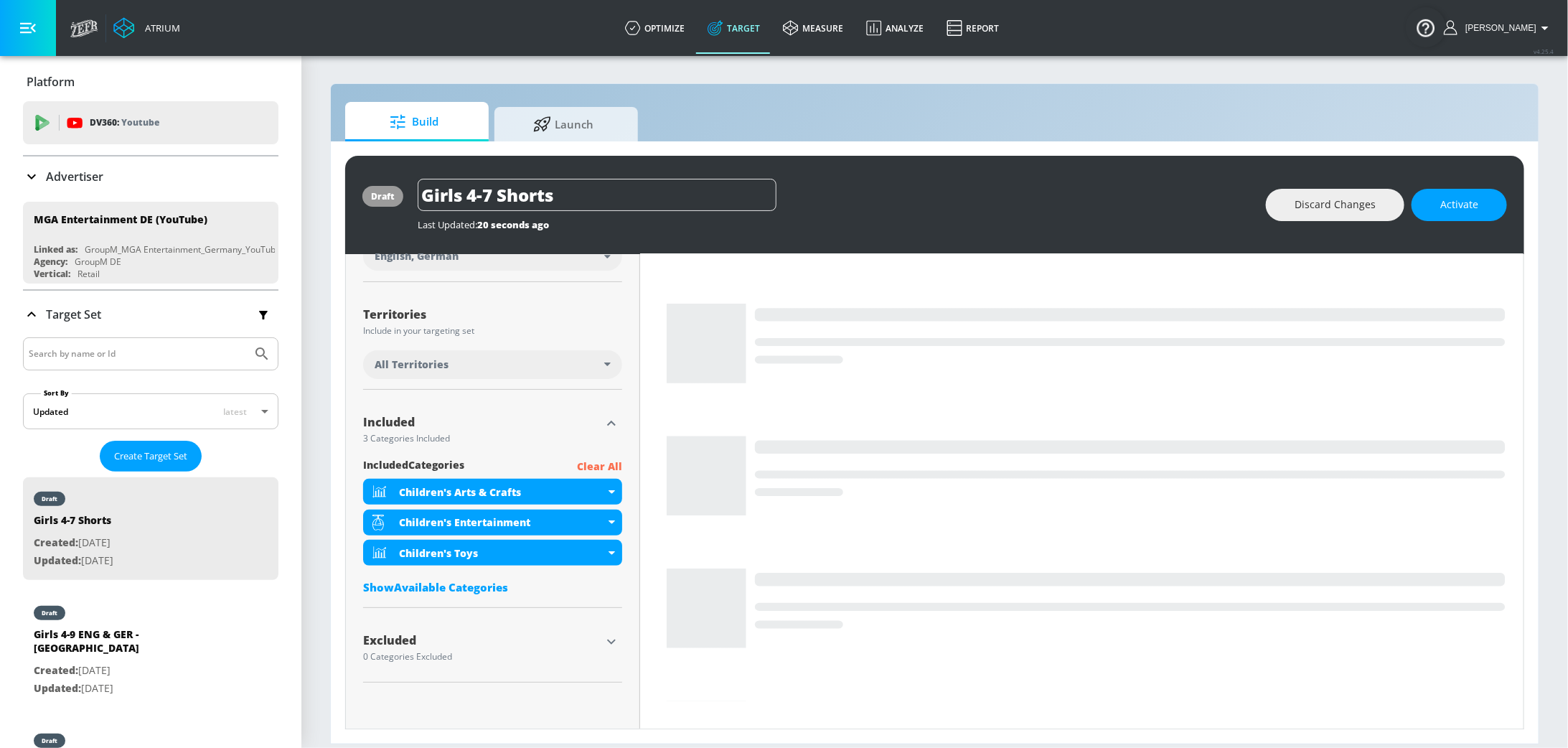
scroll to position [373, 0]
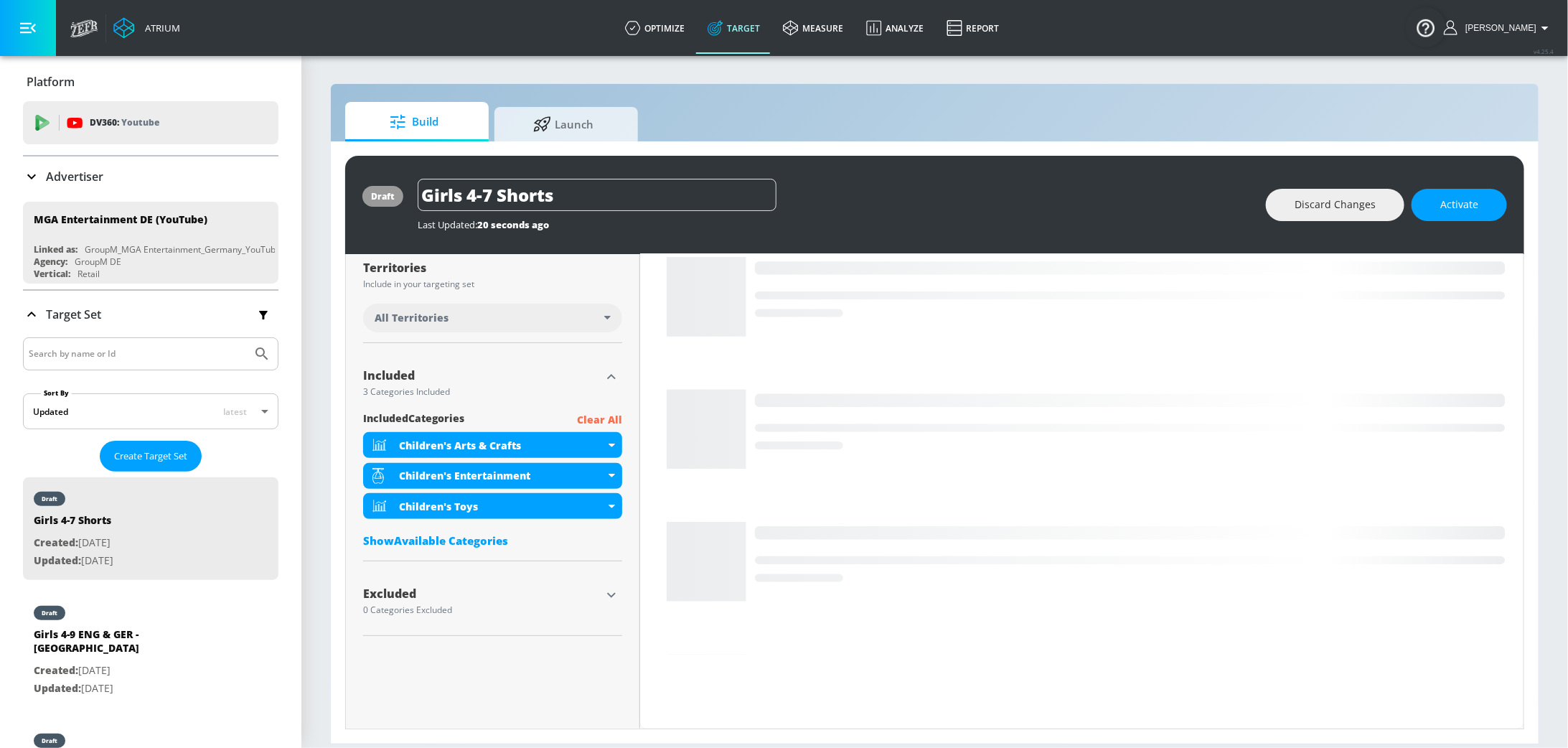
click at [615, 600] on icon "button" at bounding box center [611, 595] width 17 height 17
click at [484, 682] on div "Show Available Categories" at bounding box center [492, 687] width 259 height 14
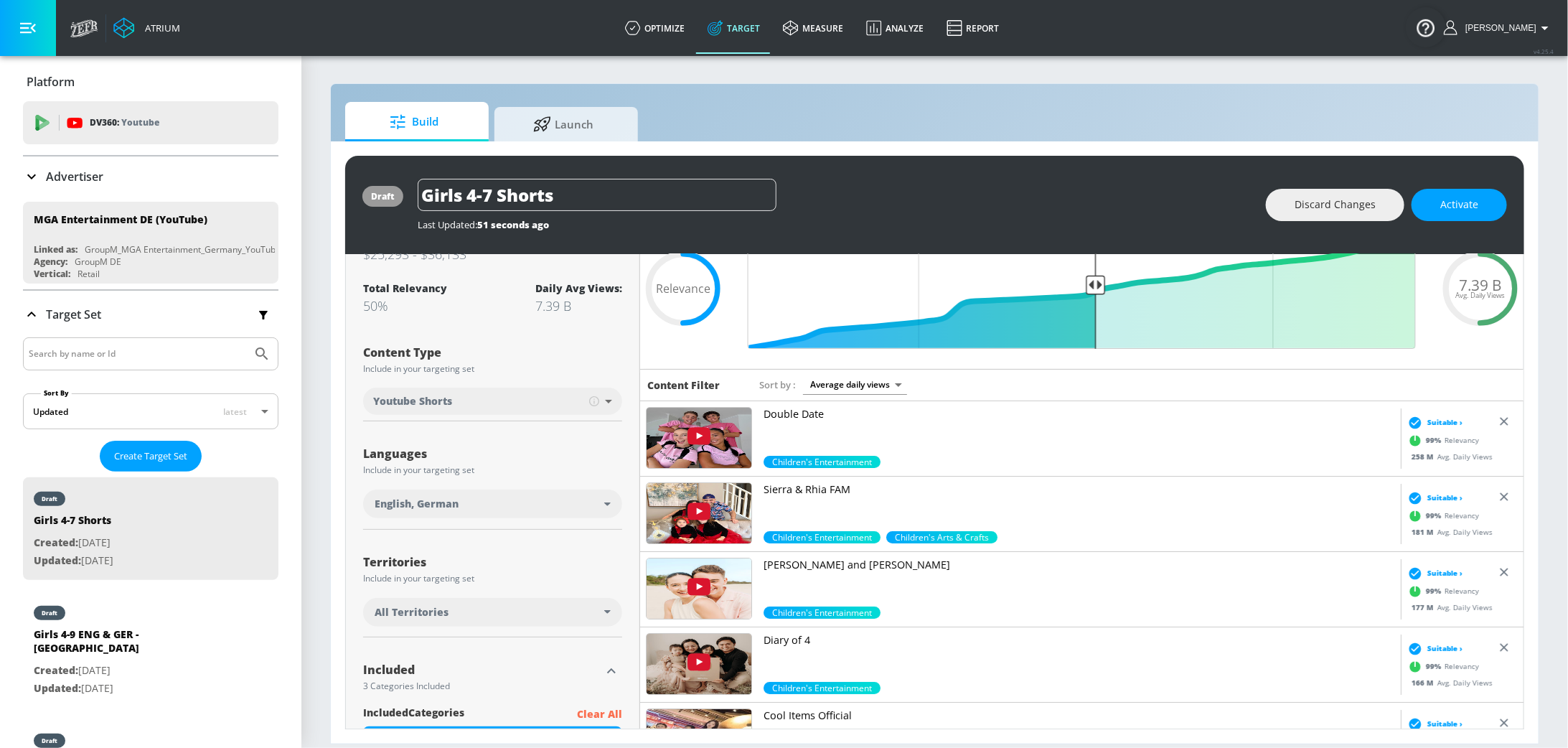
scroll to position [0, 0]
